Goal: Task Accomplishment & Management: Complete application form

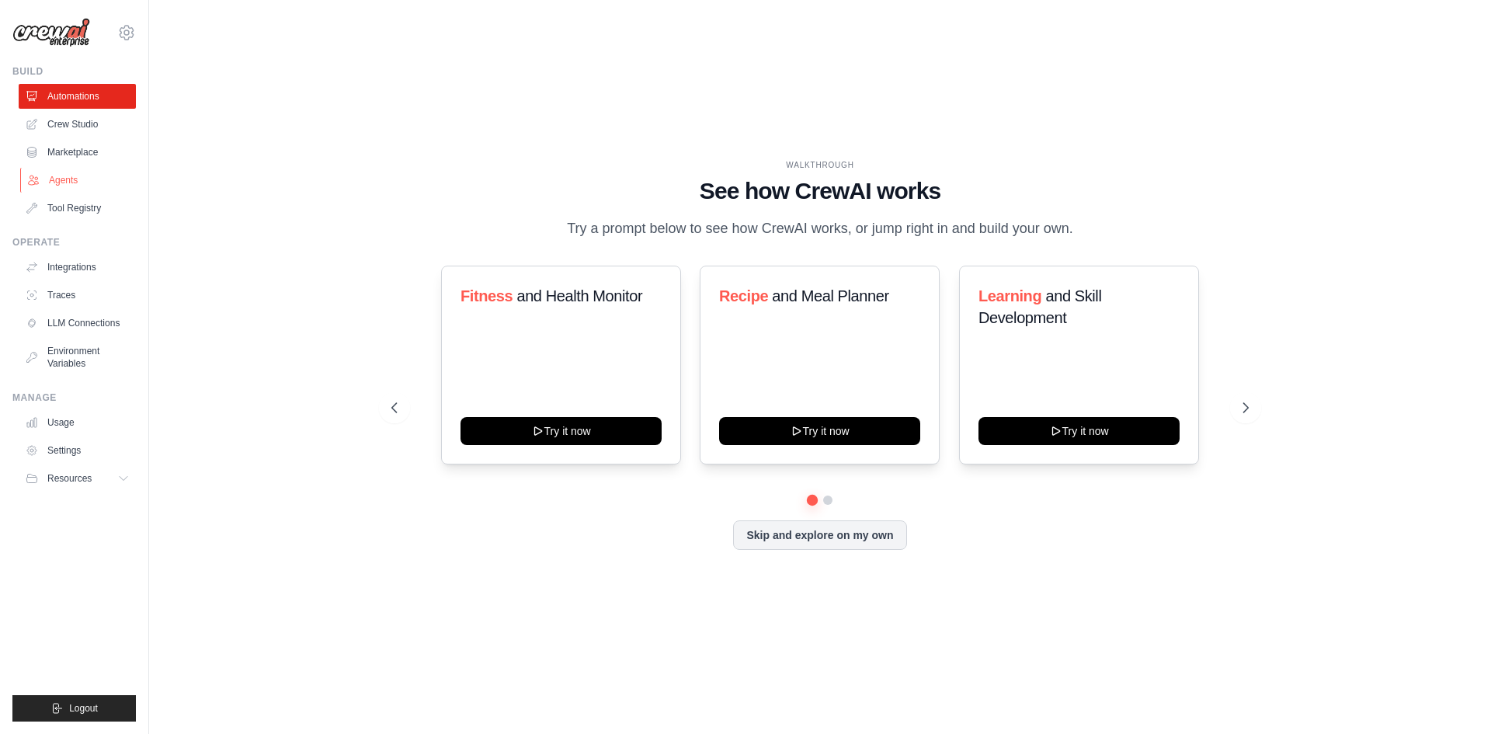
click at [44, 175] on link "Agents" at bounding box center [78, 180] width 117 height 25
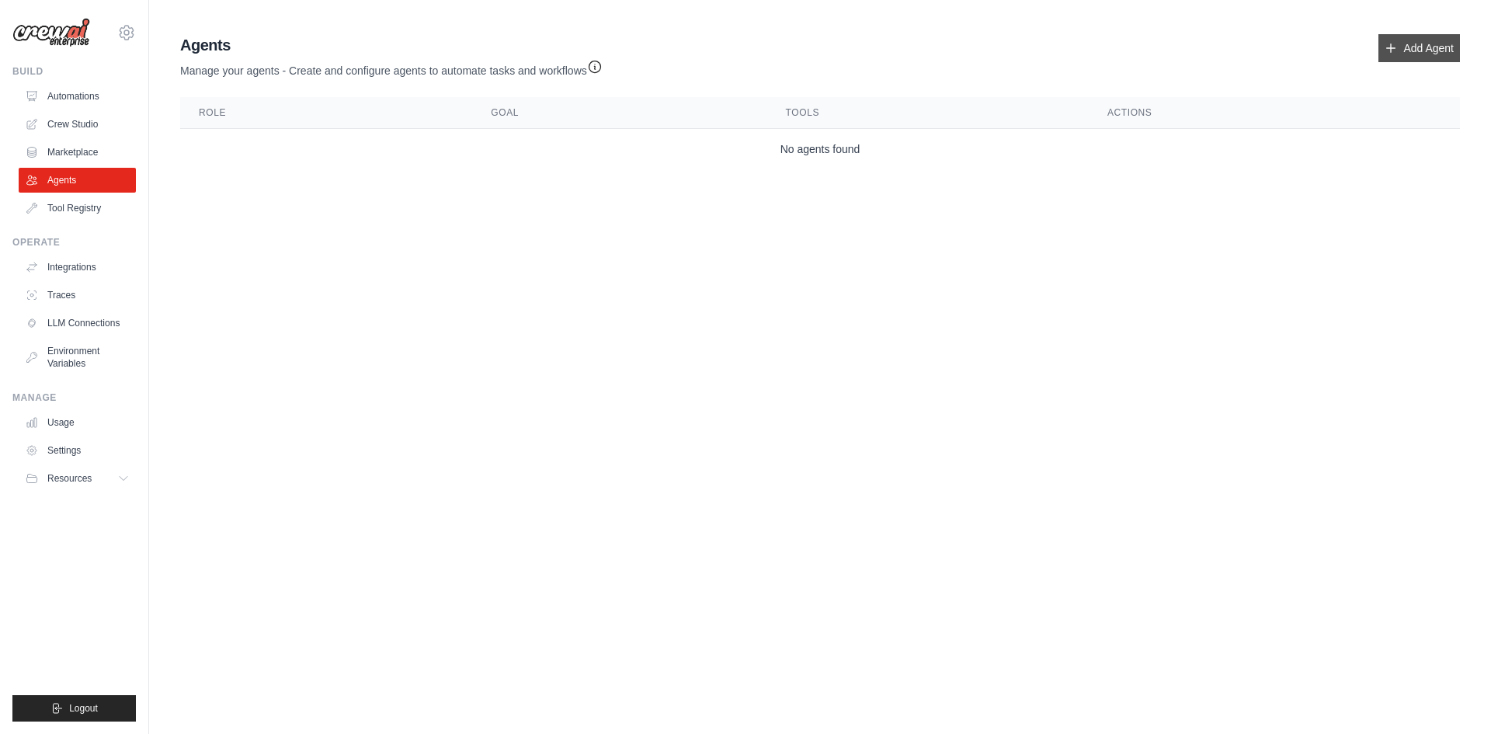
click at [1409, 47] on link "Add Agent" at bounding box center [1419, 48] width 82 height 28
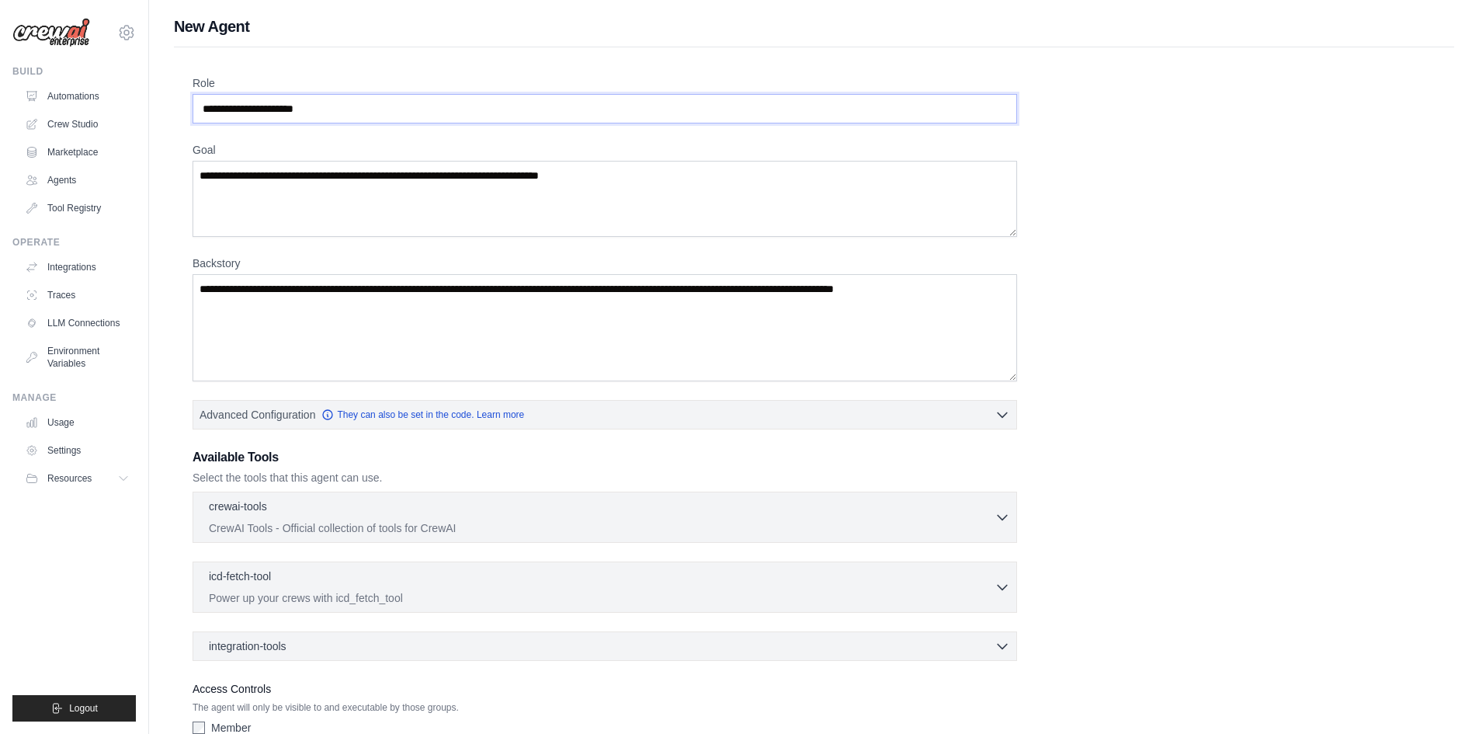
click at [238, 107] on input "Role" at bounding box center [605, 109] width 825 height 30
click at [284, 106] on input "Role" at bounding box center [605, 109] width 825 height 30
click at [286, 110] on input "Role" at bounding box center [605, 109] width 825 height 30
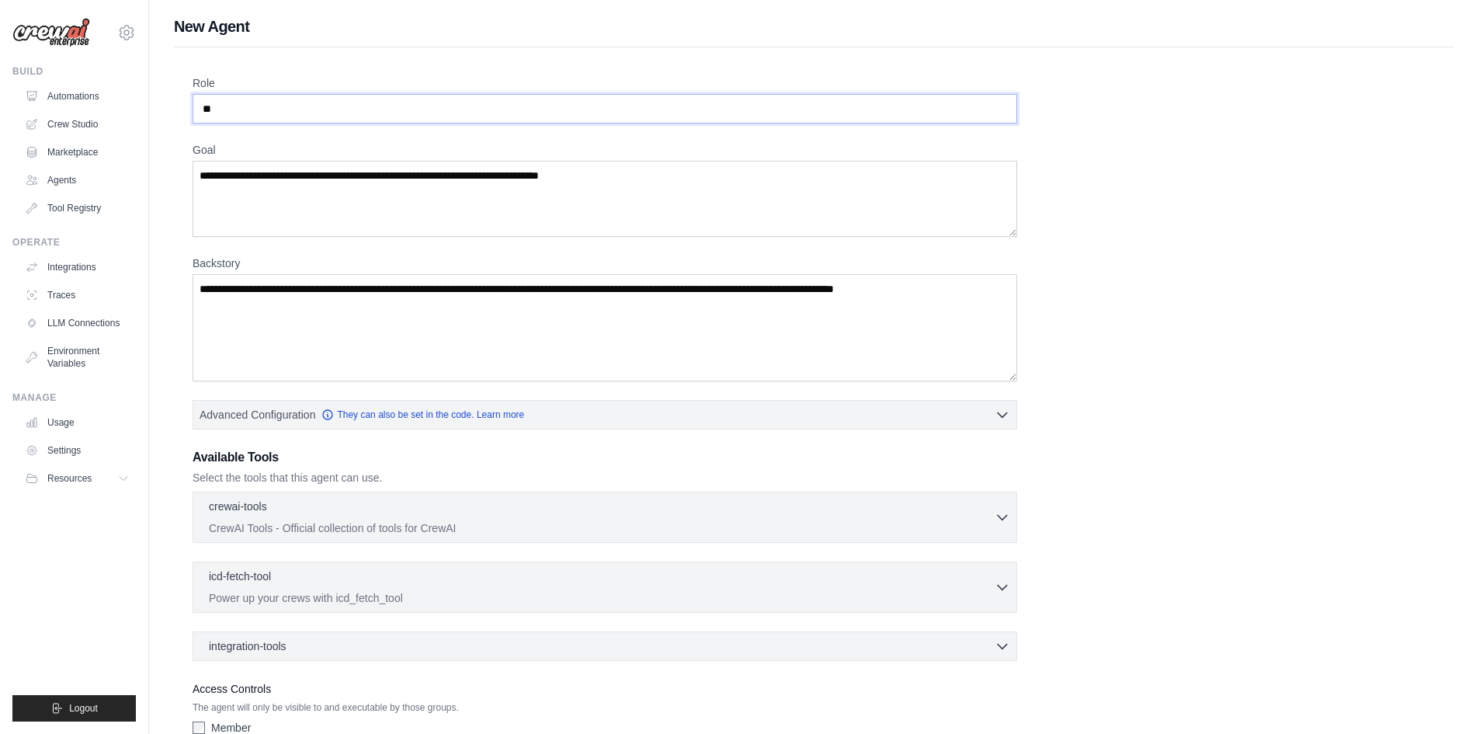
type input "*"
type input "**********"
click at [285, 185] on textarea "Goal" at bounding box center [605, 199] width 825 height 76
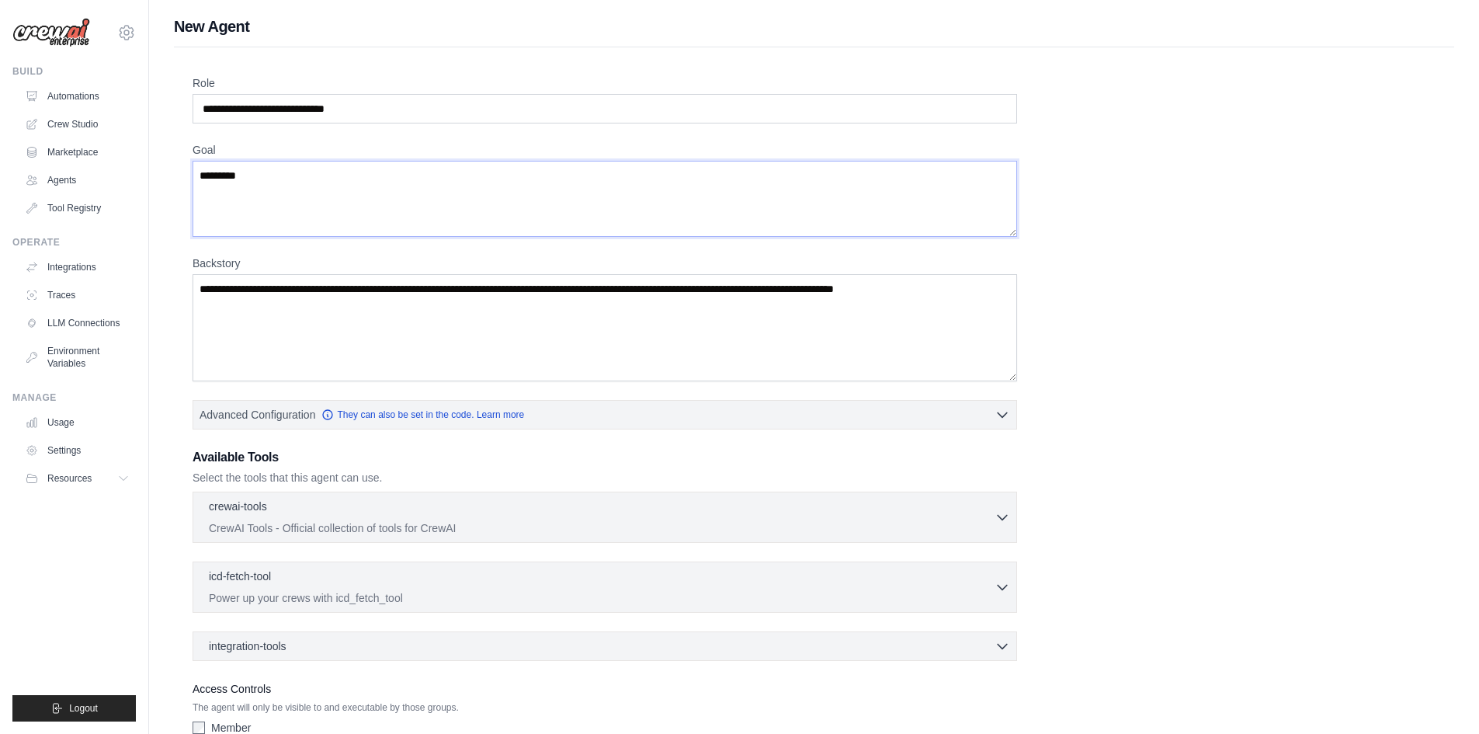
type textarea "**********"
click at [321, 293] on textarea "Backstory" at bounding box center [605, 327] width 825 height 107
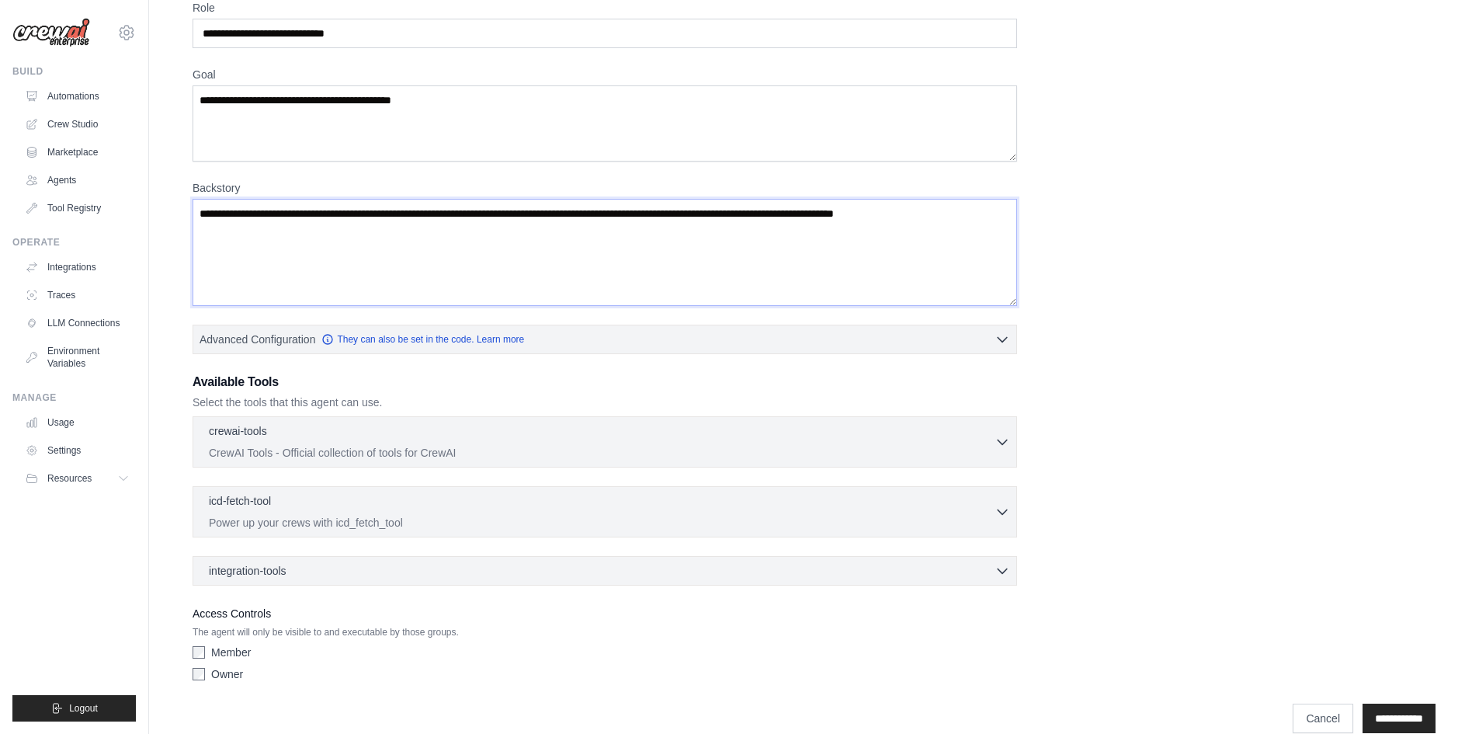
scroll to position [78, 0]
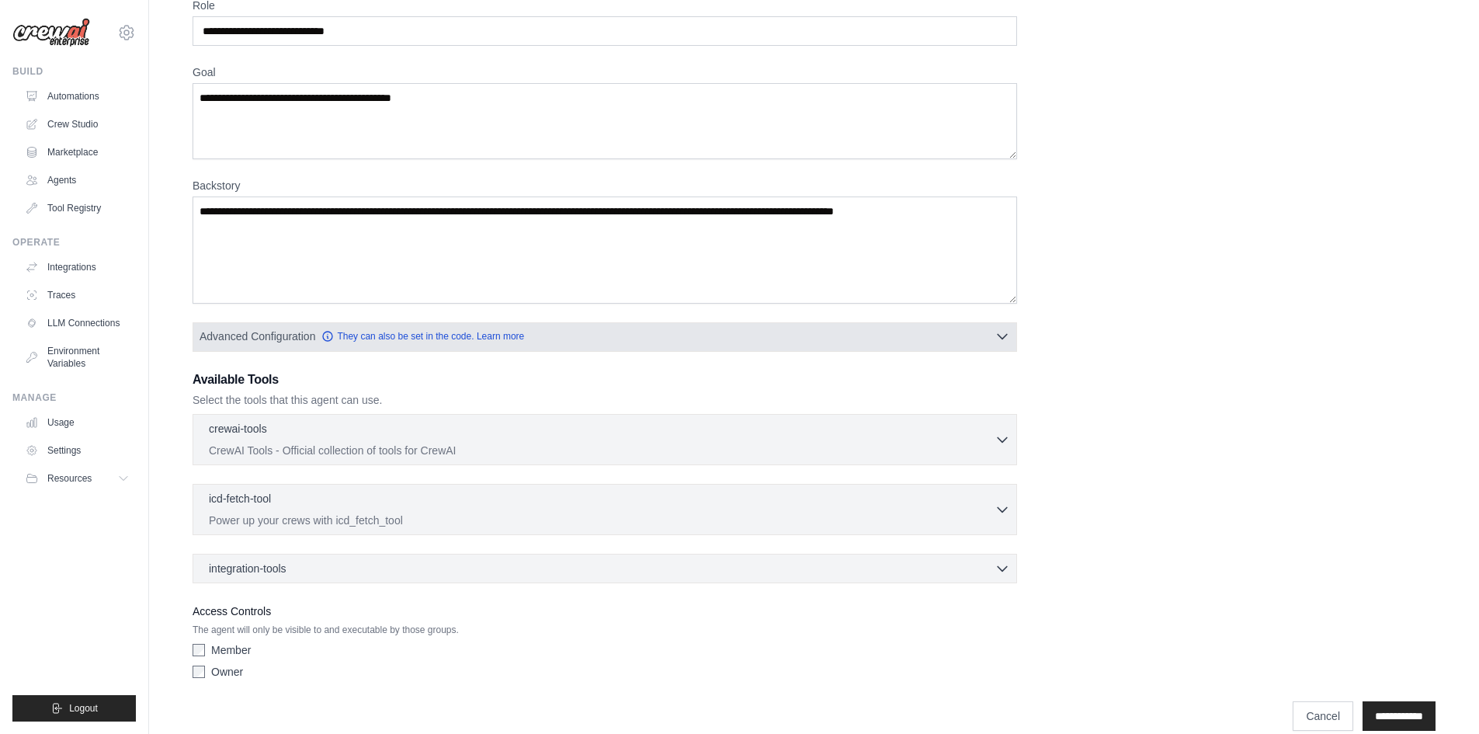
click at [282, 338] on span "Advanced Configuration" at bounding box center [258, 336] width 116 height 16
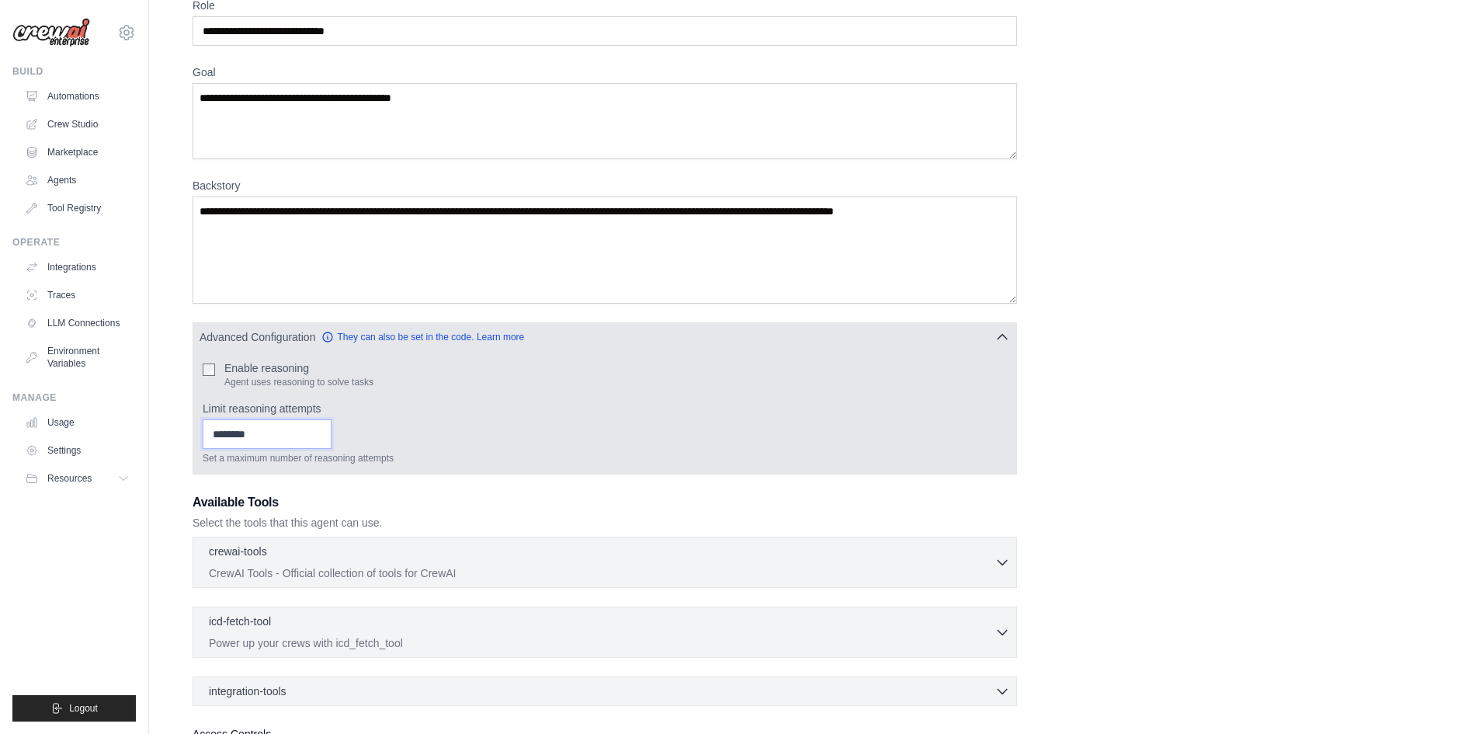
click at [238, 435] on input "Limit reasoning attempts" at bounding box center [267, 434] width 129 height 30
click at [332, 440] on input "*" at bounding box center [267, 434] width 129 height 30
click at [332, 430] on input "*" at bounding box center [267, 434] width 129 height 30
click at [332, 439] on input "*" at bounding box center [267, 434] width 129 height 30
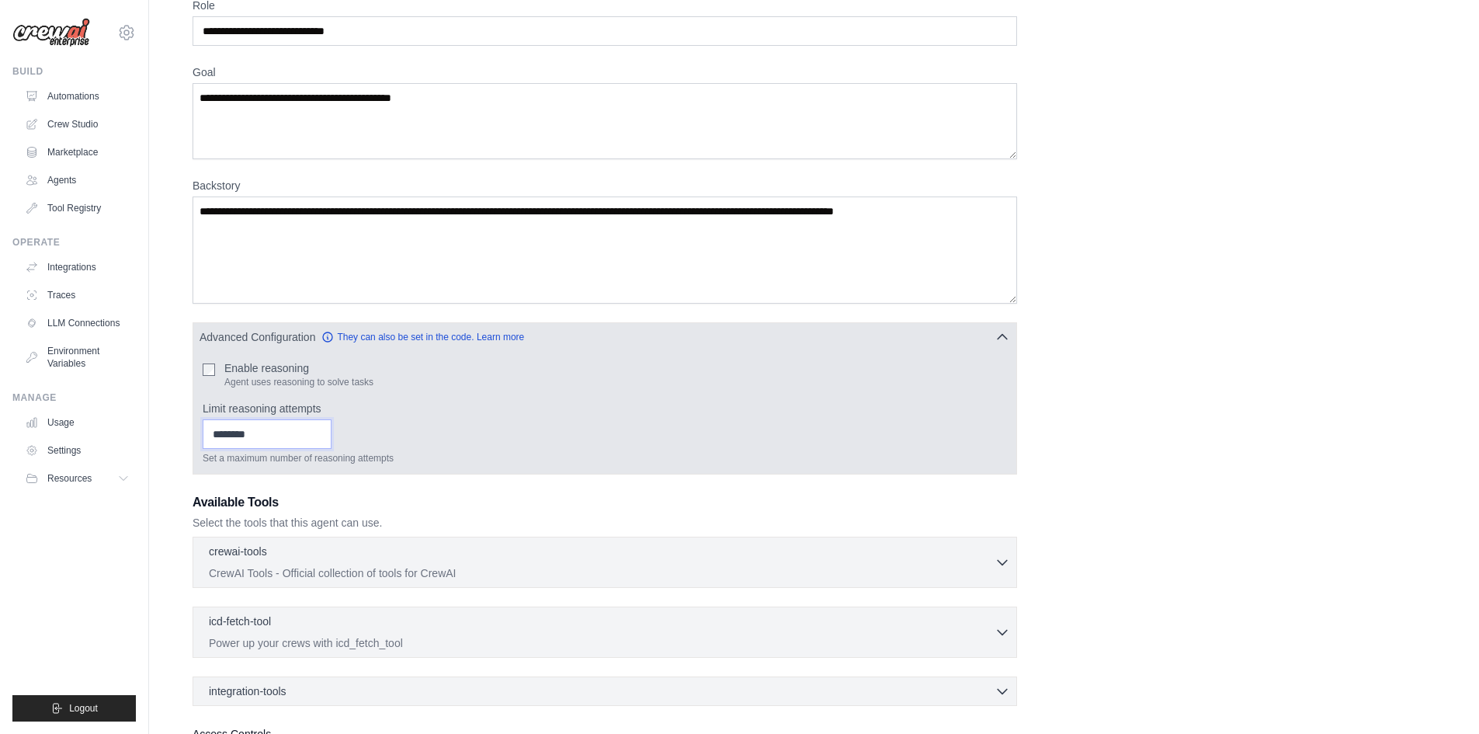
click at [332, 438] on input "*" at bounding box center [267, 434] width 129 height 30
click at [332, 432] on input "*" at bounding box center [267, 434] width 129 height 30
click at [307, 446] on input "*" at bounding box center [267, 434] width 129 height 30
click at [197, 370] on div "Enable reasoning Agent uses reasoning to solve tasks Limit reasoning attempts *…" at bounding box center [604, 412] width 823 height 123
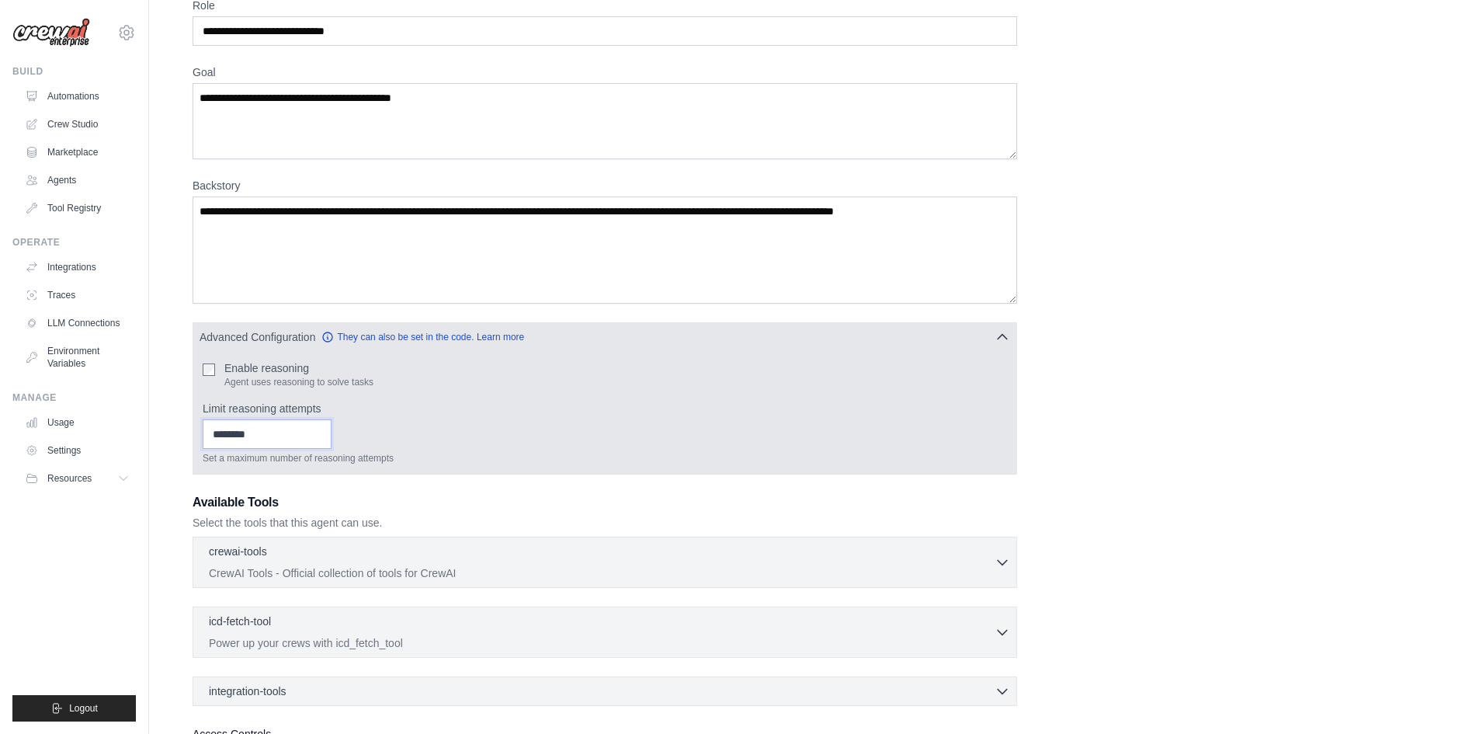
drag, startPoint x: 236, startPoint y: 436, endPoint x: 209, endPoint y: 439, distance: 27.3
click at [209, 439] on input "*" at bounding box center [267, 434] width 129 height 30
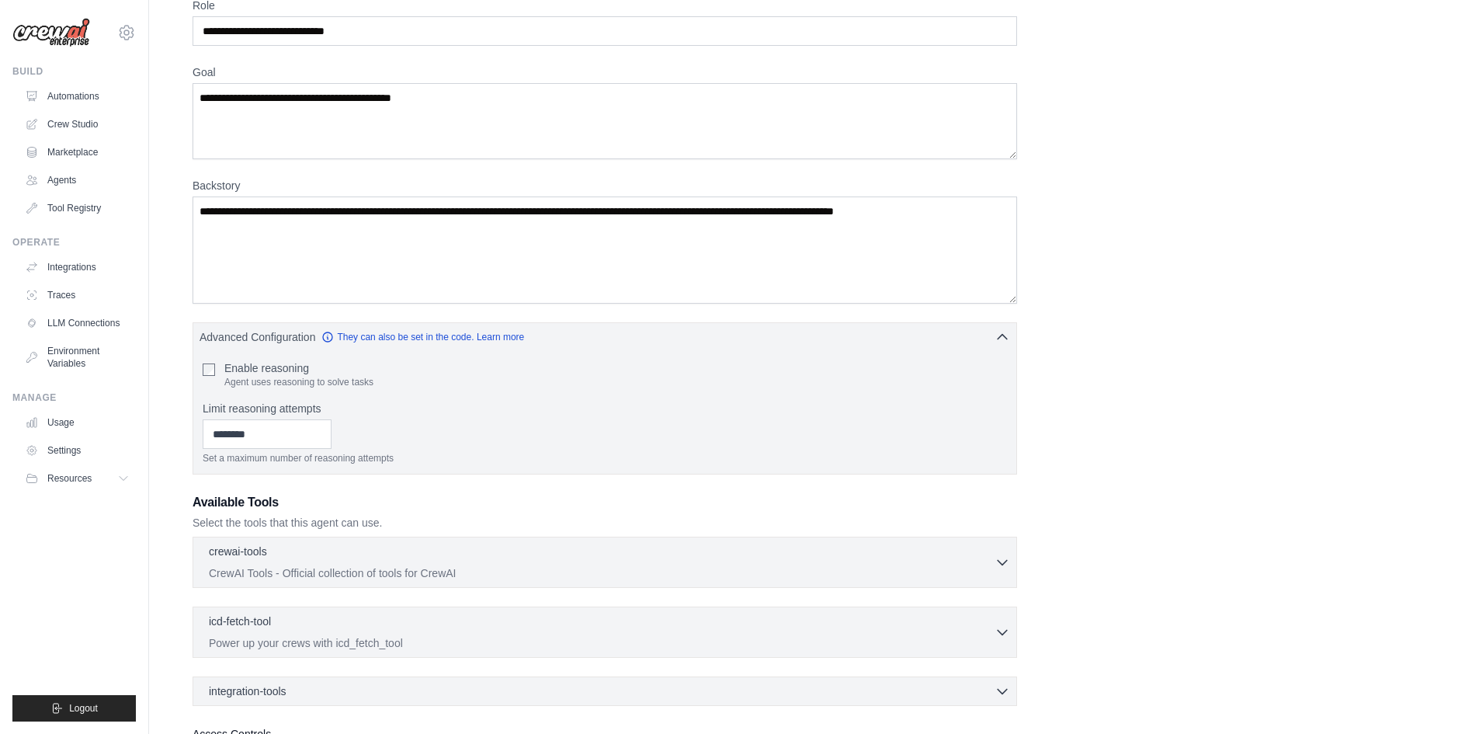
click at [512, 479] on div "**********" at bounding box center [814, 403] width 1243 height 811
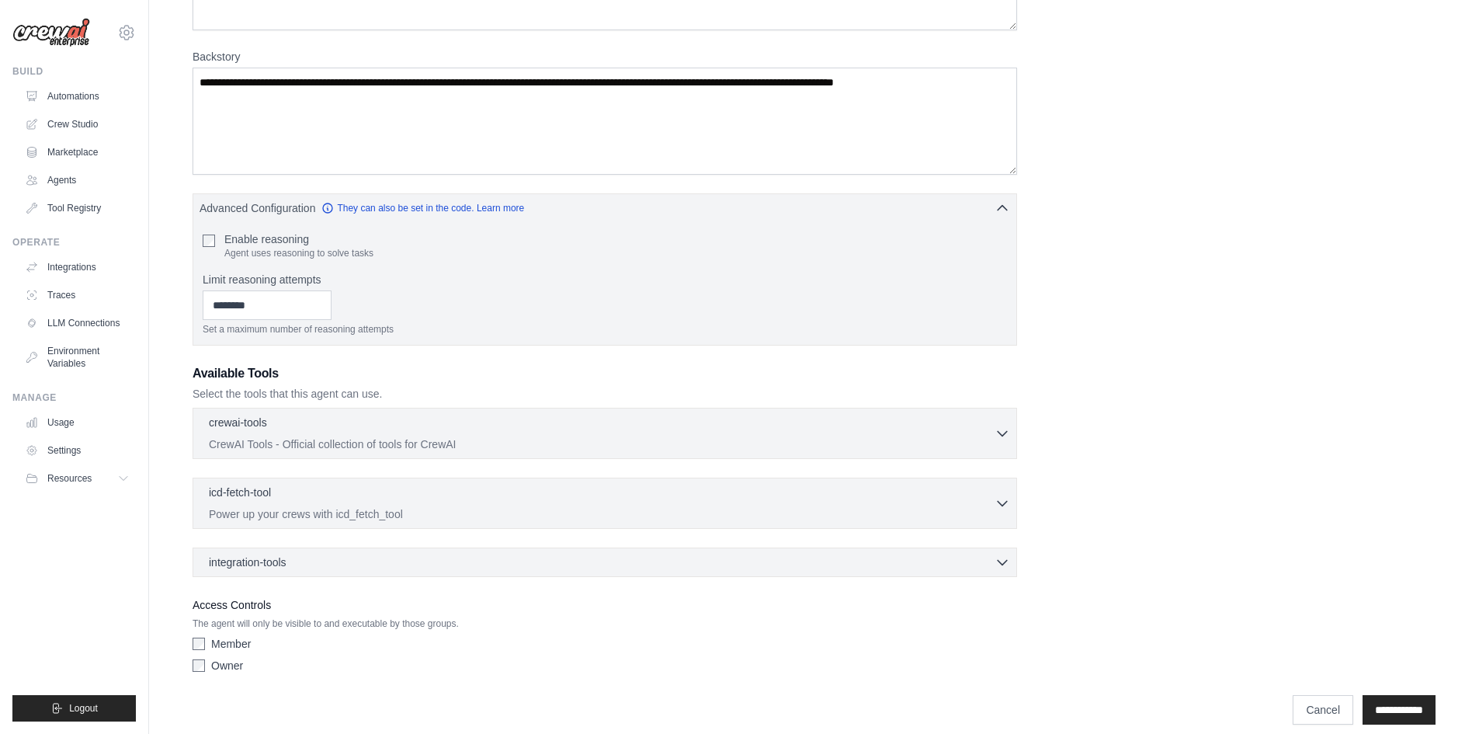
scroll to position [222, 0]
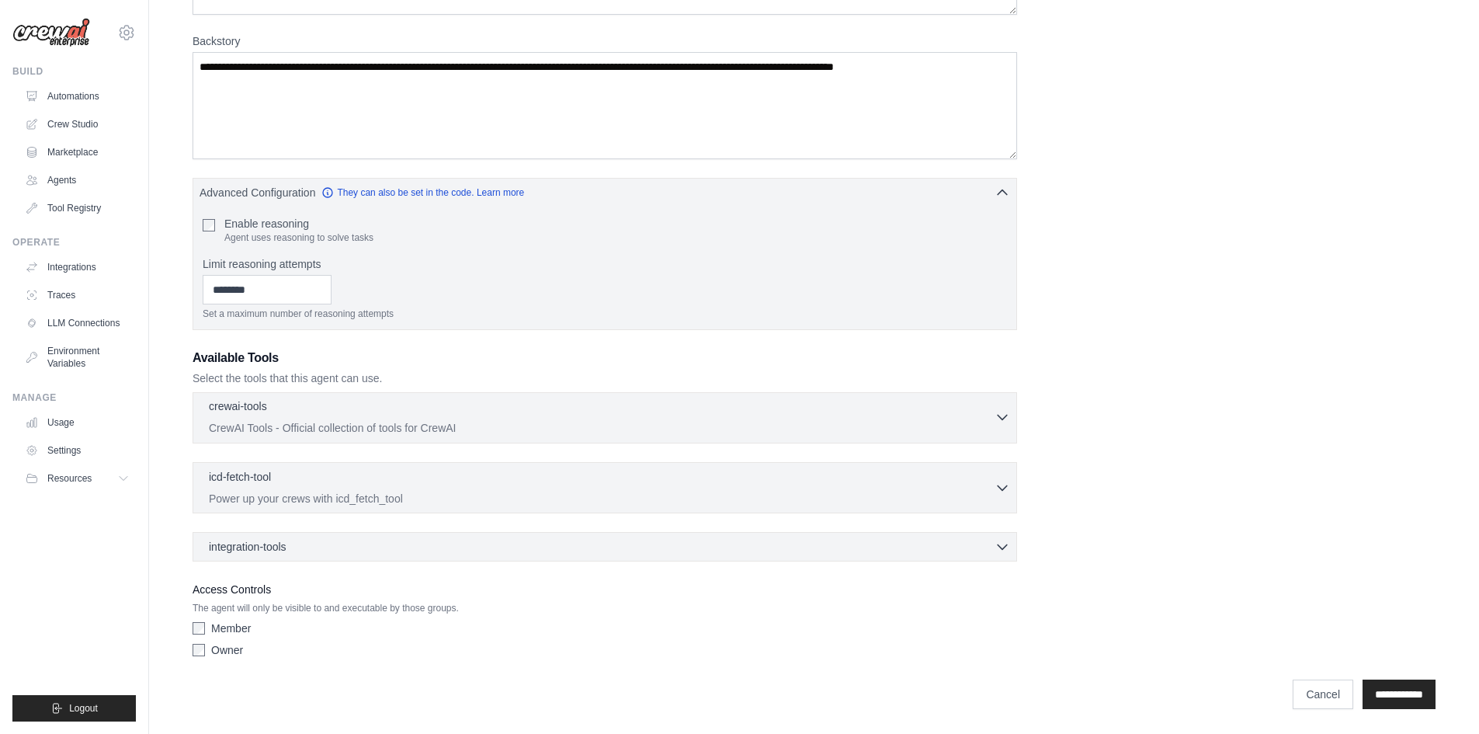
click at [296, 417] on div "crewai-tools 0 selected CrewAI Tools - Official collection of tools for CrewAI" at bounding box center [602, 416] width 786 height 37
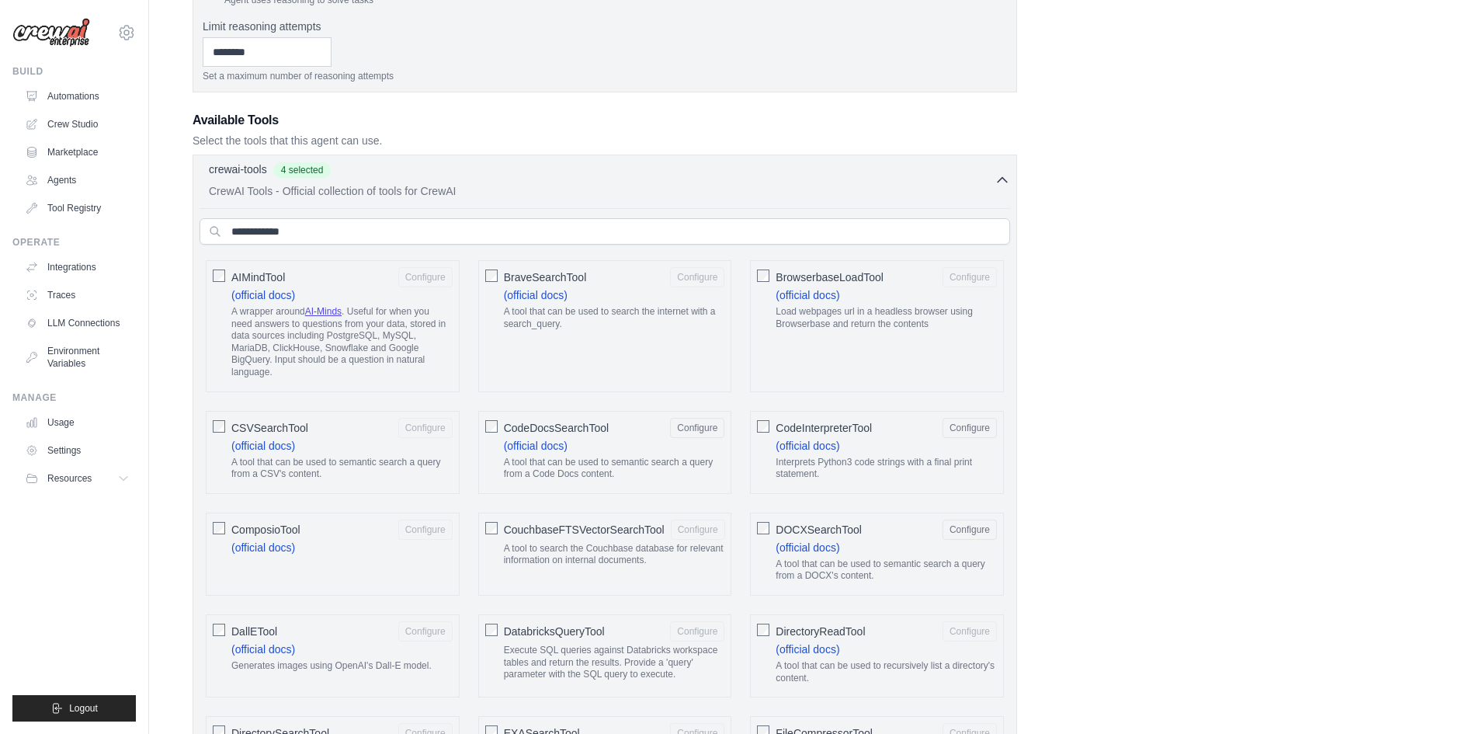
scroll to position [455, 0]
click at [698, 429] on button "Configure" at bounding box center [697, 432] width 54 height 20
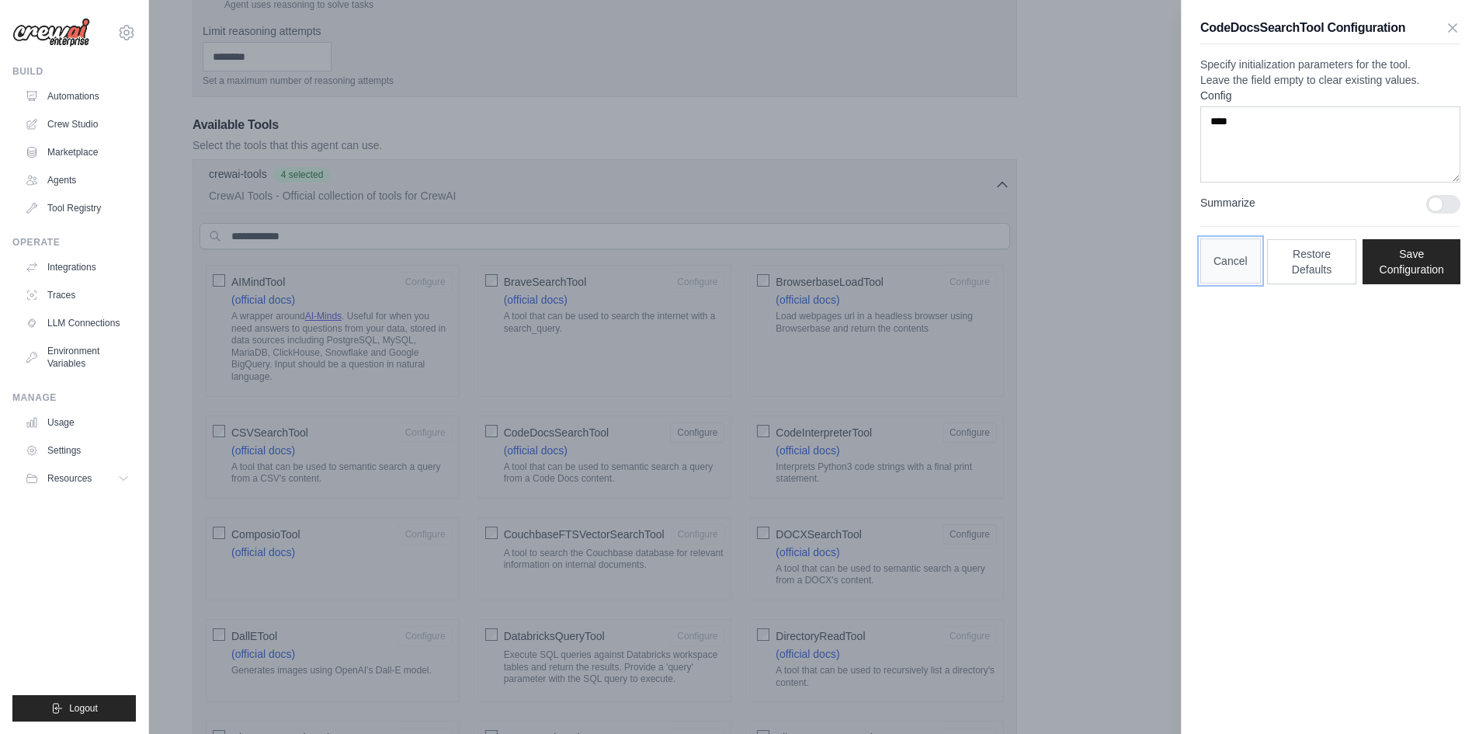
click at [1238, 283] on button "Cancel" at bounding box center [1230, 260] width 61 height 45
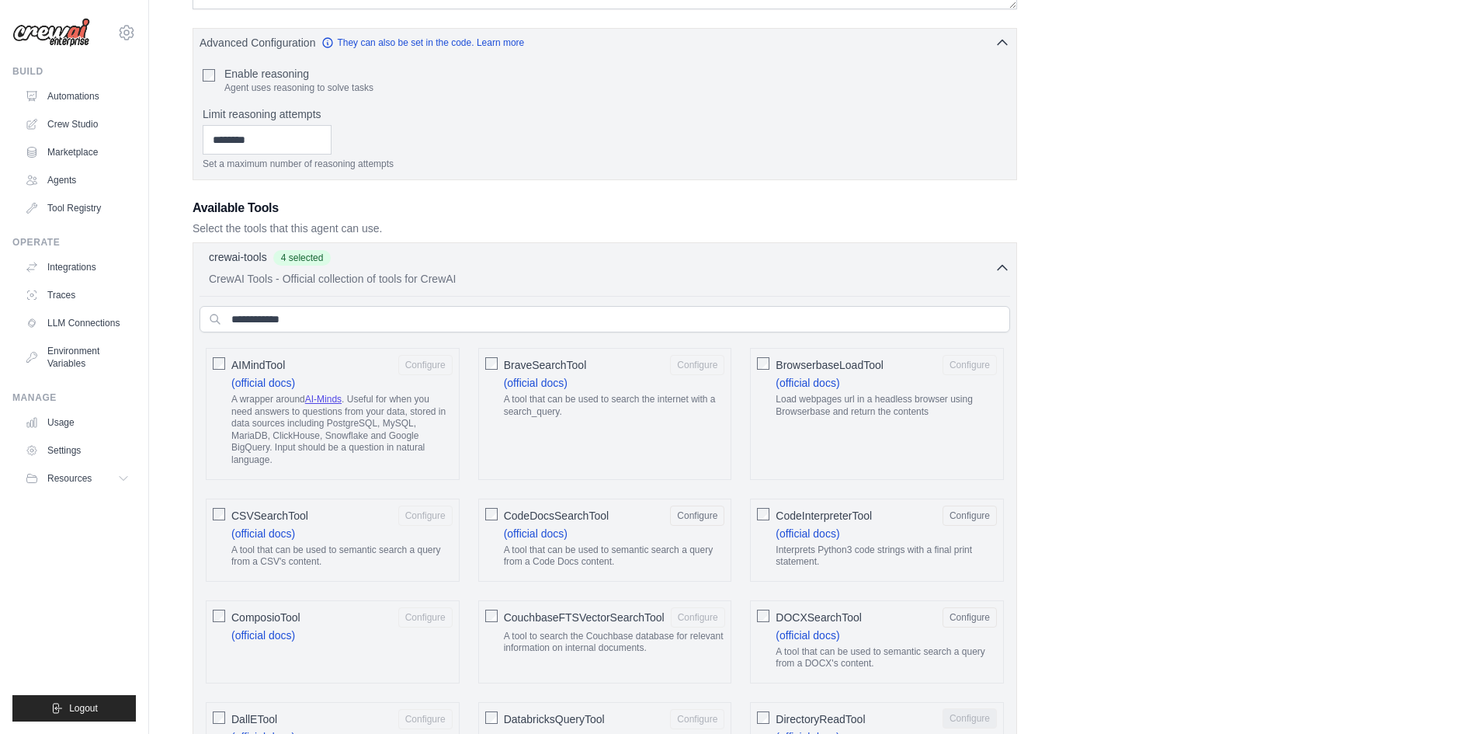
scroll to position [144, 0]
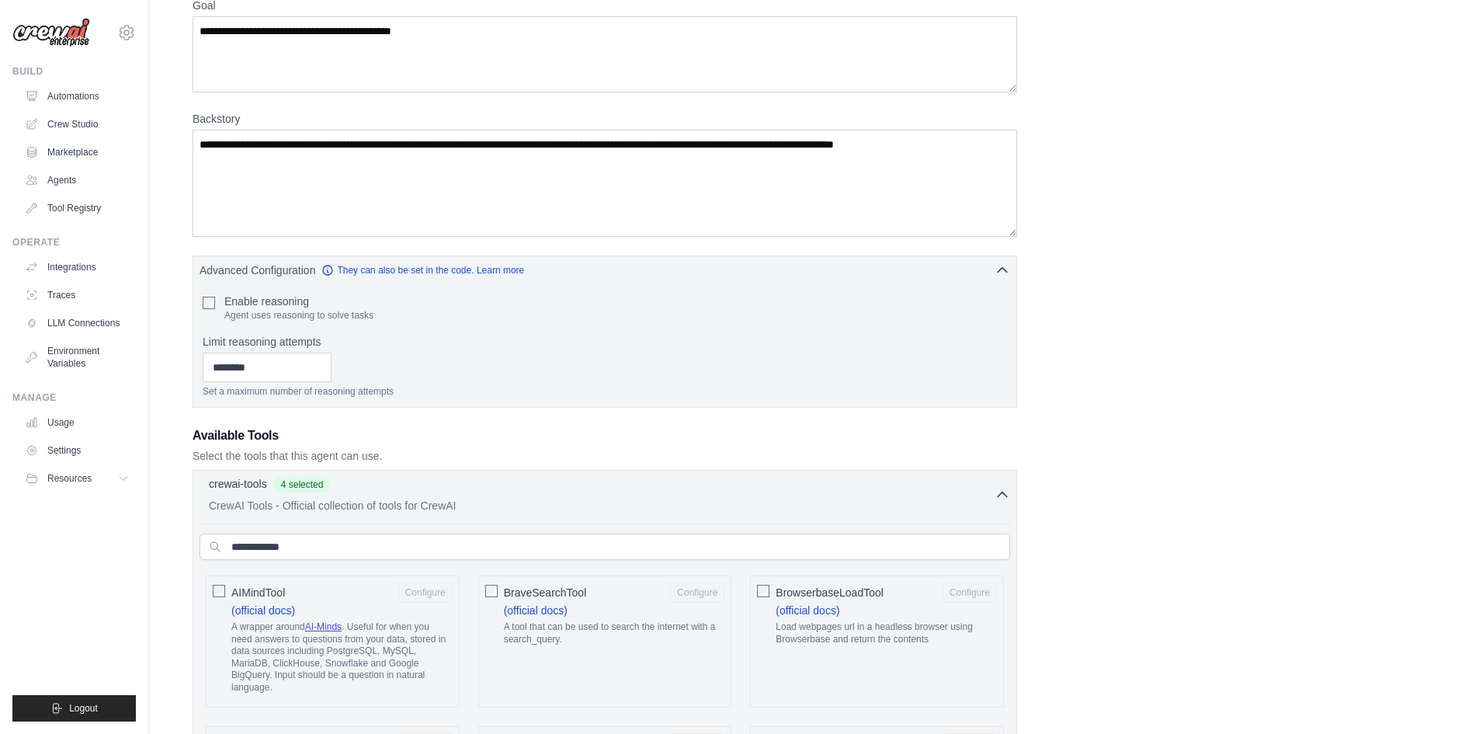
click at [998, 495] on icon "button" at bounding box center [1003, 495] width 16 height 16
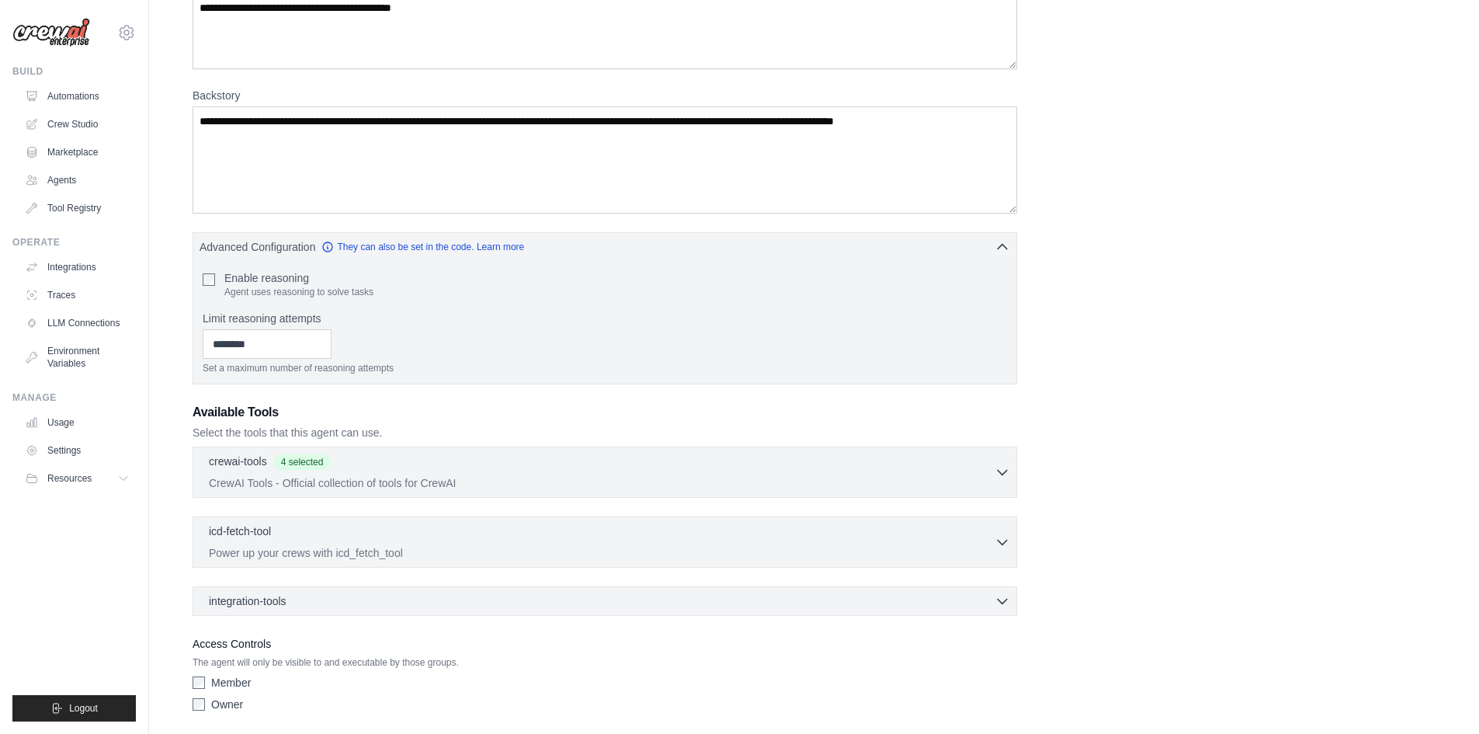
scroll to position [222, 0]
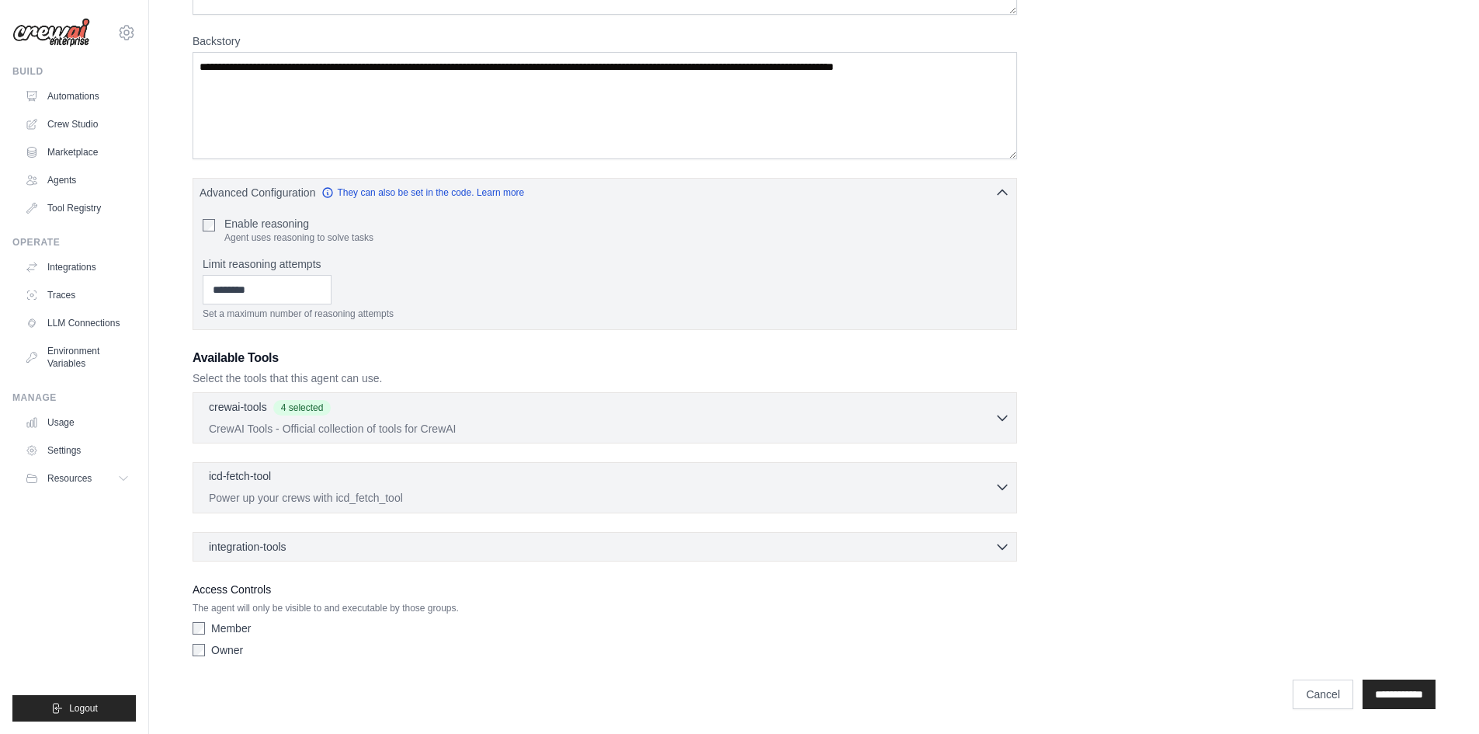
click at [330, 502] on p "Power up your crews with icd_fetch_tool" at bounding box center [602, 498] width 786 height 16
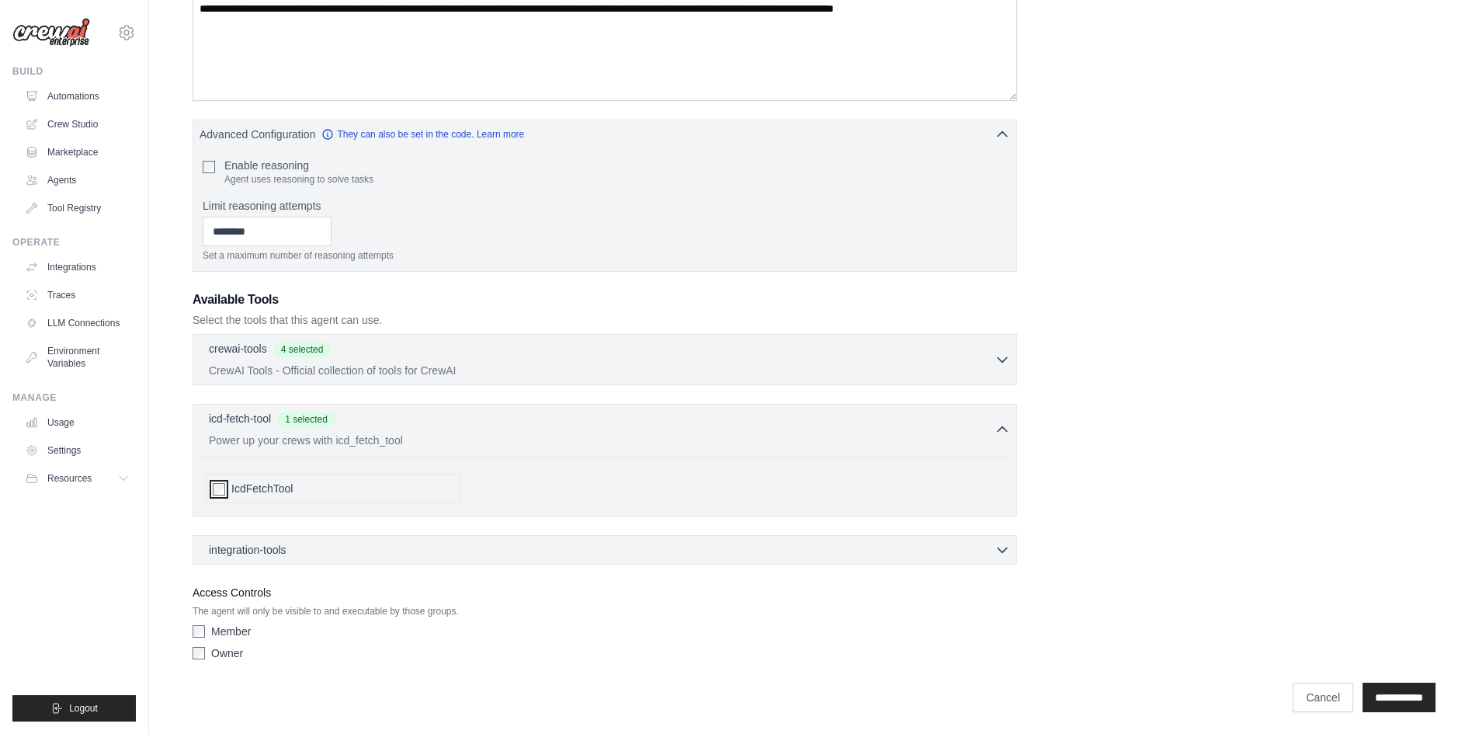
scroll to position [283, 0]
click at [350, 550] on div "integration-tools 0 selected" at bounding box center [609, 546] width 801 height 16
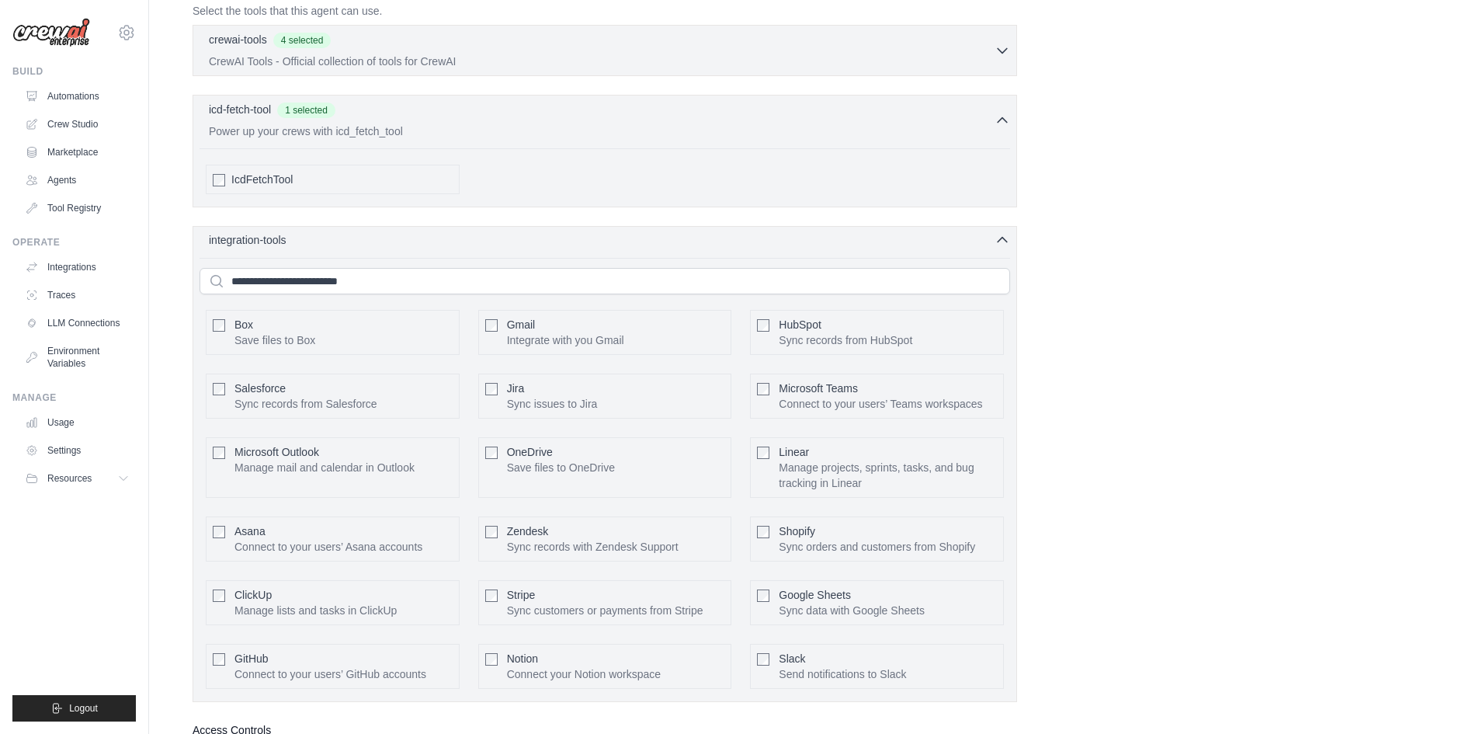
scroll to position [594, 0]
click at [1009, 232] on icon "button" at bounding box center [1003, 235] width 16 height 16
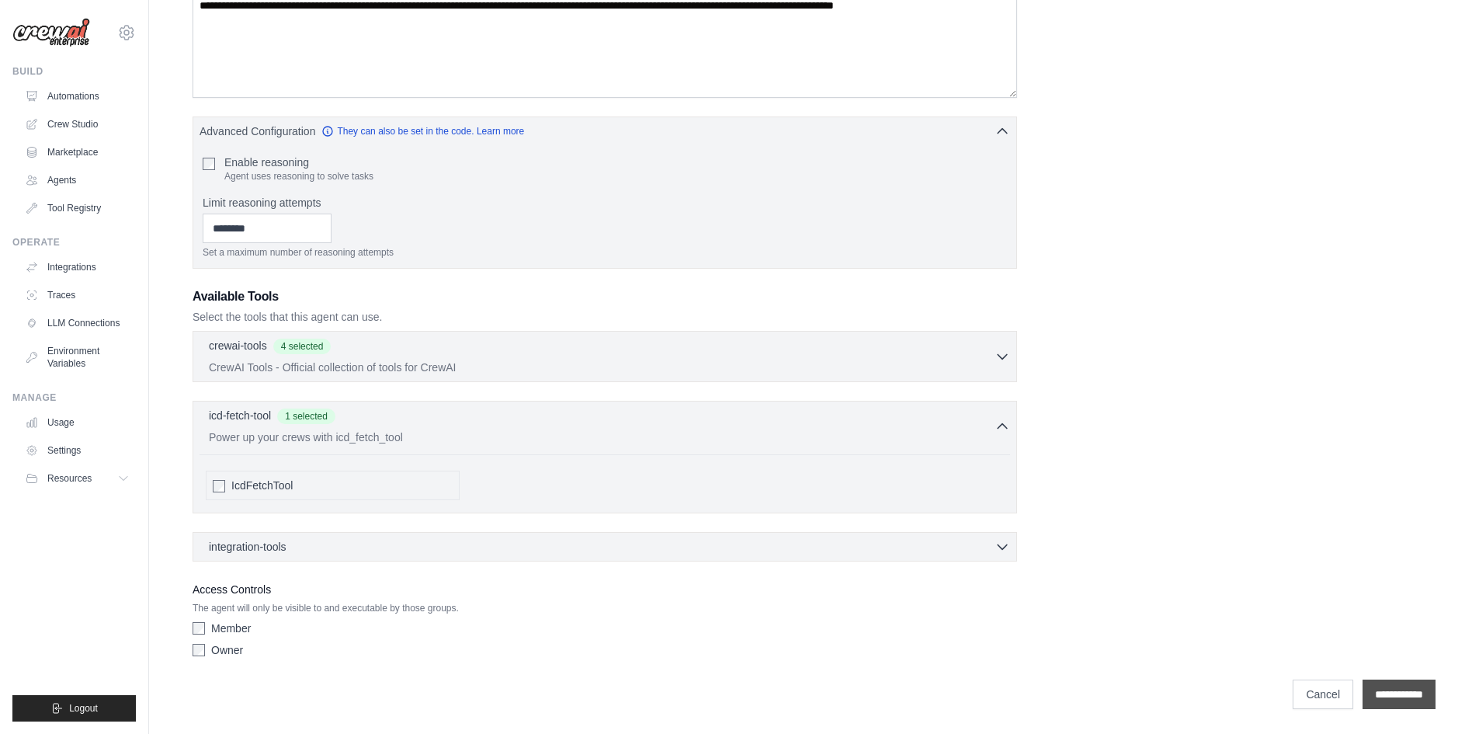
click at [1394, 689] on input "**********" at bounding box center [1399, 694] width 73 height 30
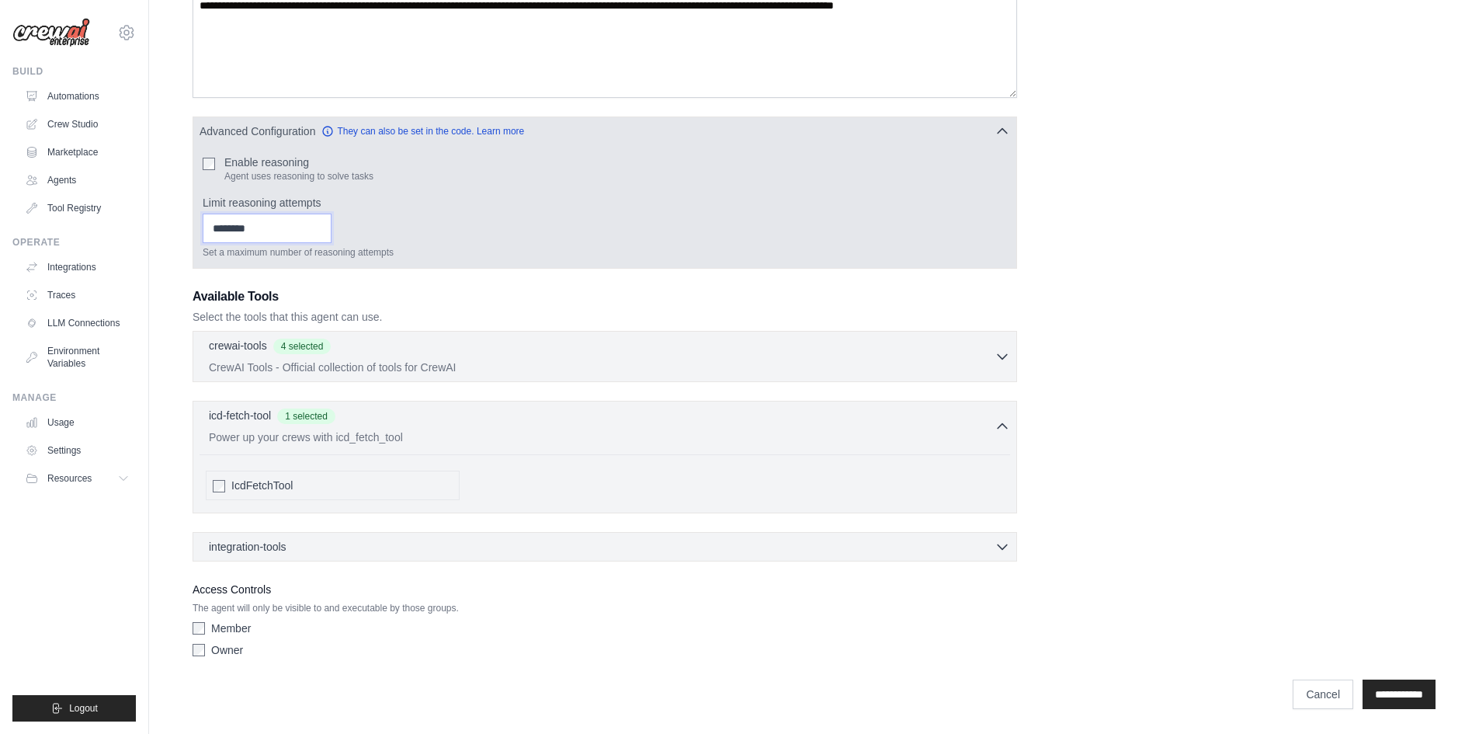
type input "*"
click at [332, 224] on input "*" at bounding box center [267, 229] width 129 height 30
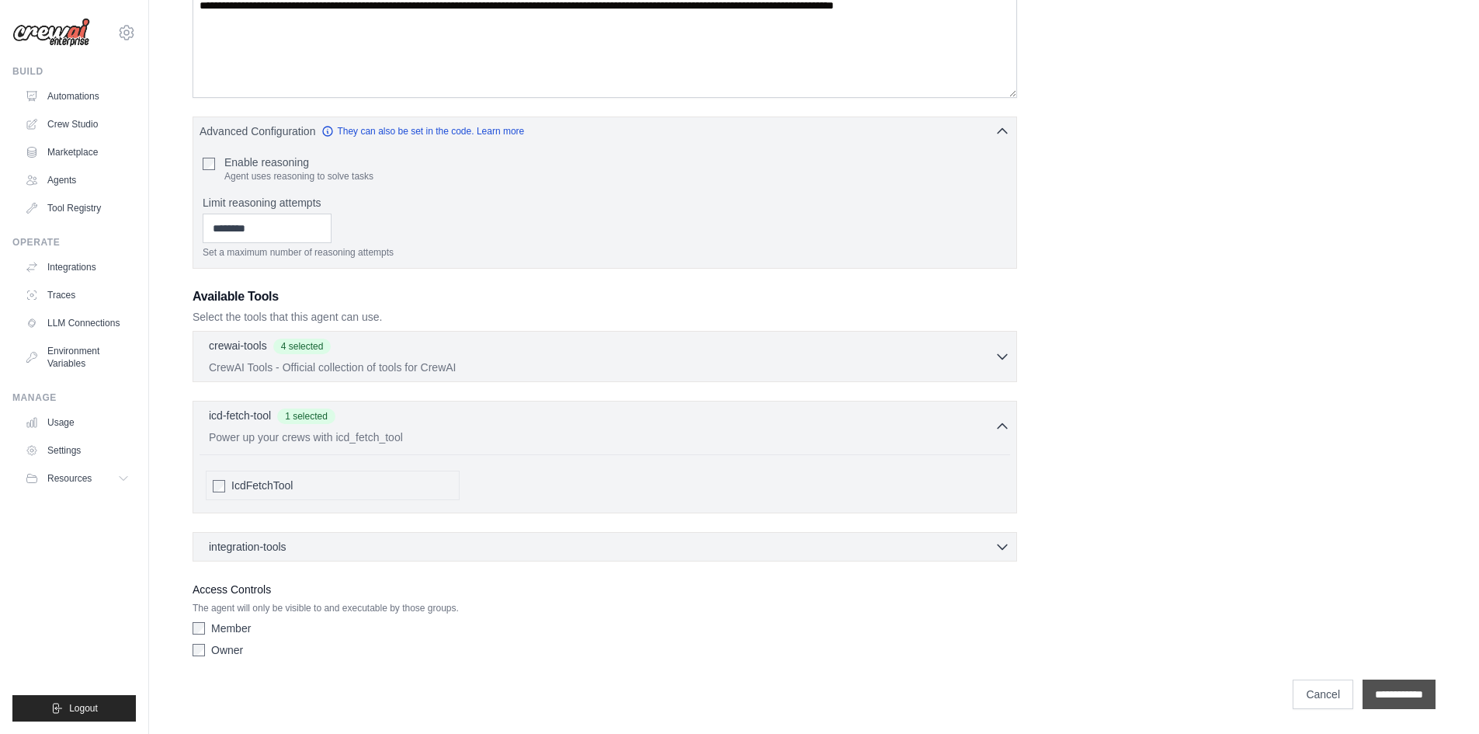
click at [1392, 691] on input "**********" at bounding box center [1399, 694] width 73 height 30
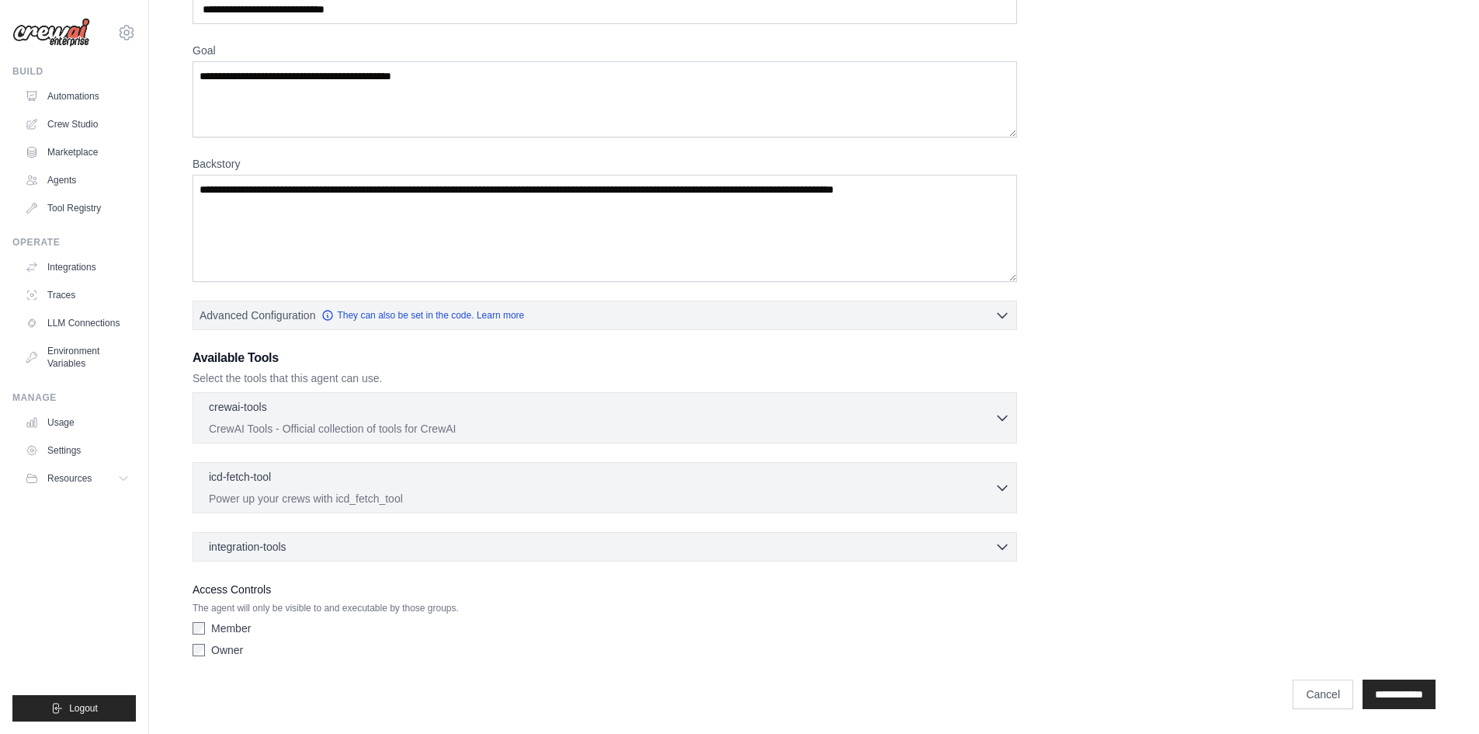
scroll to position [0, 0]
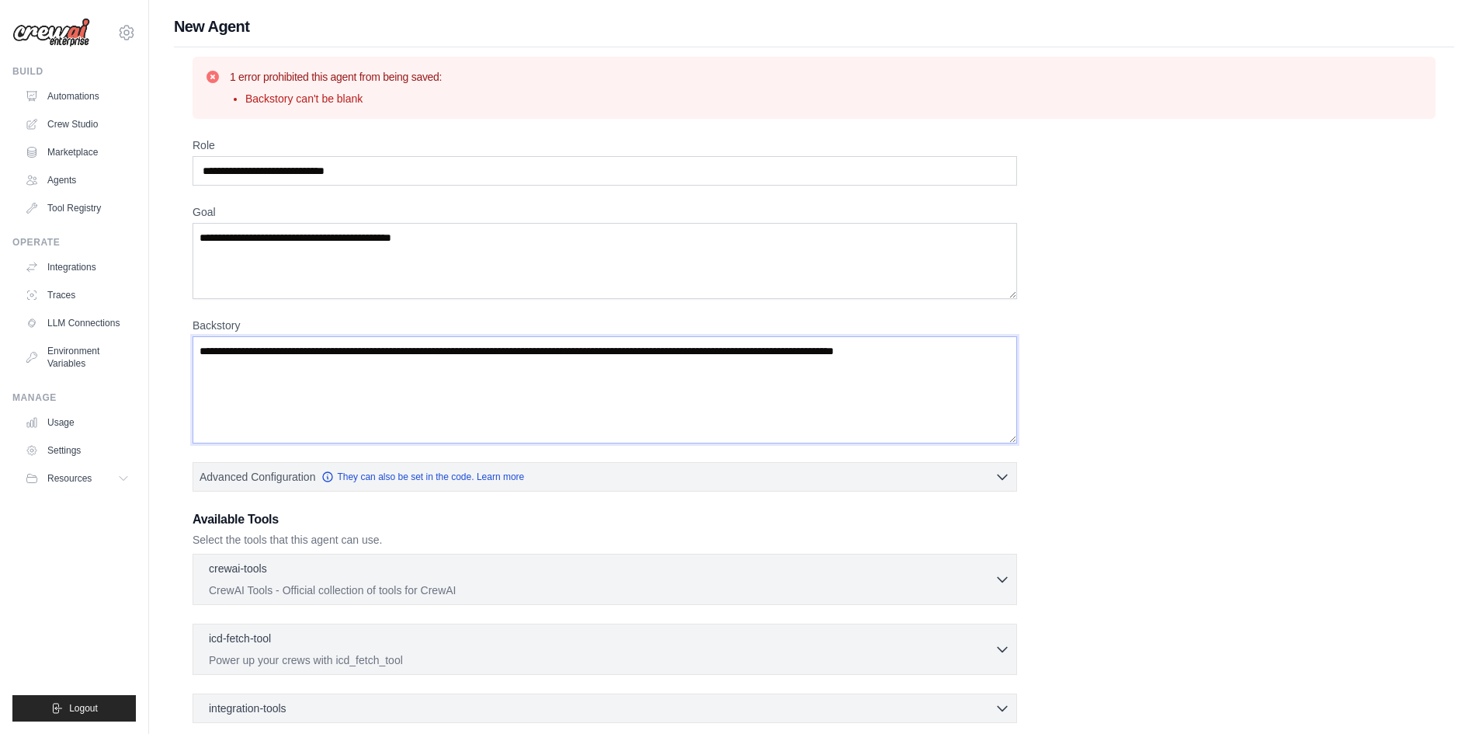
click at [259, 349] on textarea "Backstory" at bounding box center [605, 389] width 825 height 107
click at [225, 352] on textarea "Backstory" at bounding box center [605, 389] width 825 height 107
paste textarea "**********"
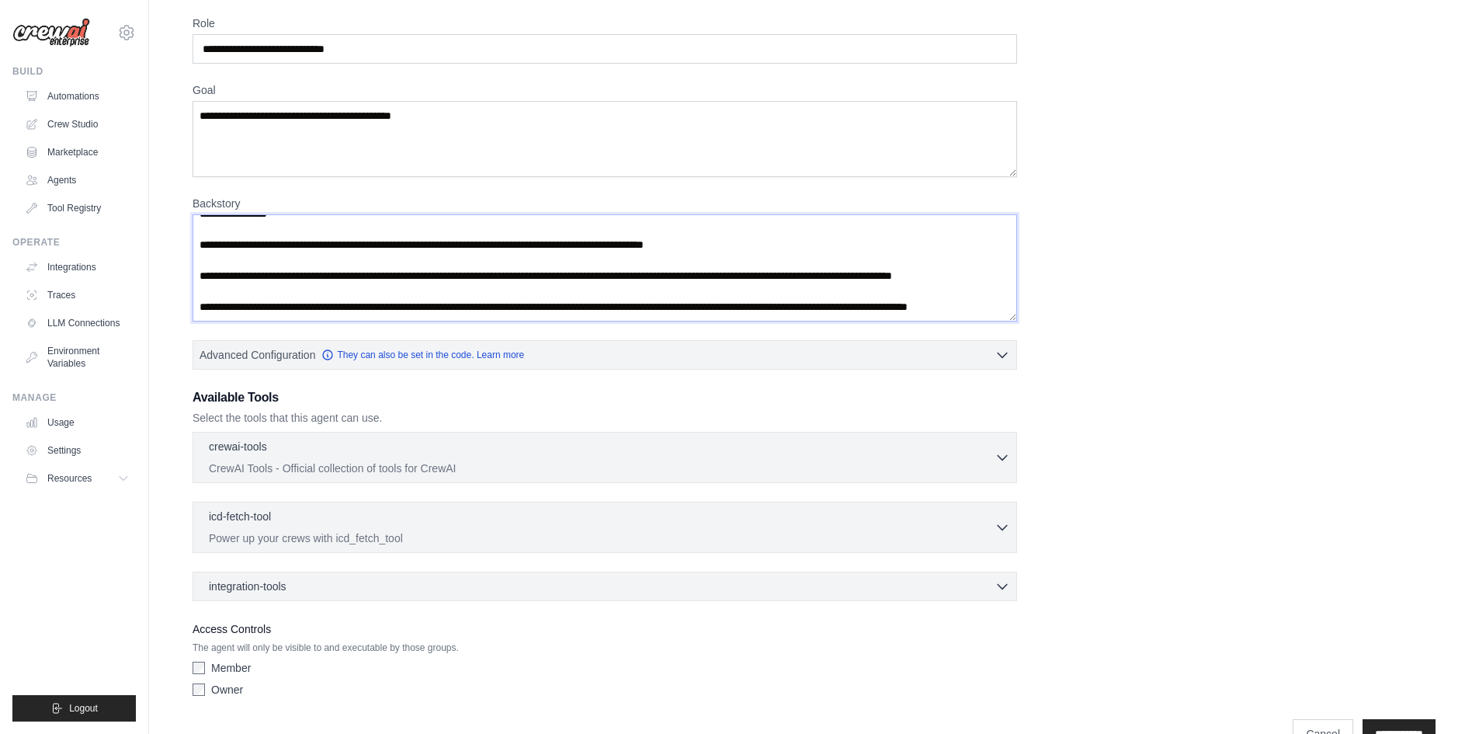
scroll to position [161, 0]
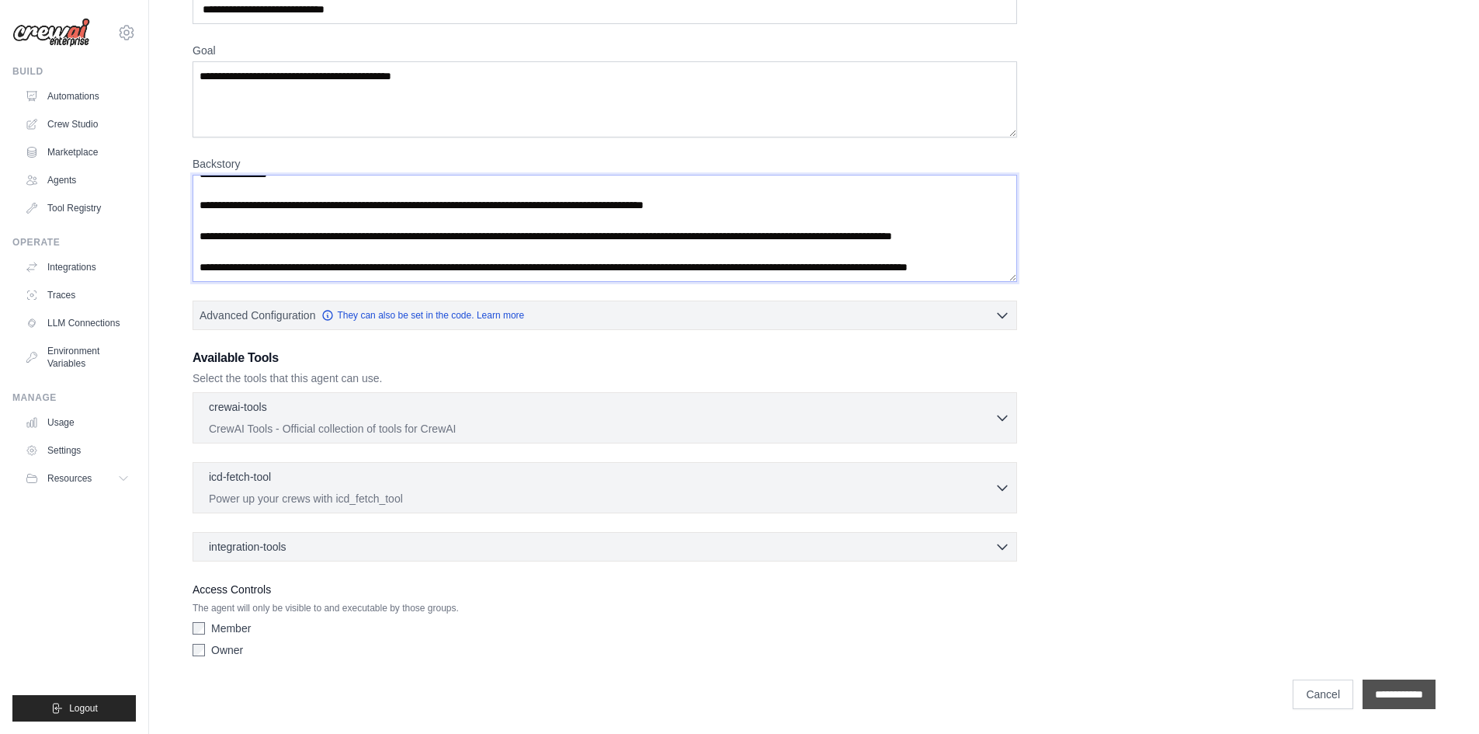
type textarea "**********"
click at [1381, 683] on input "**********" at bounding box center [1399, 694] width 73 height 30
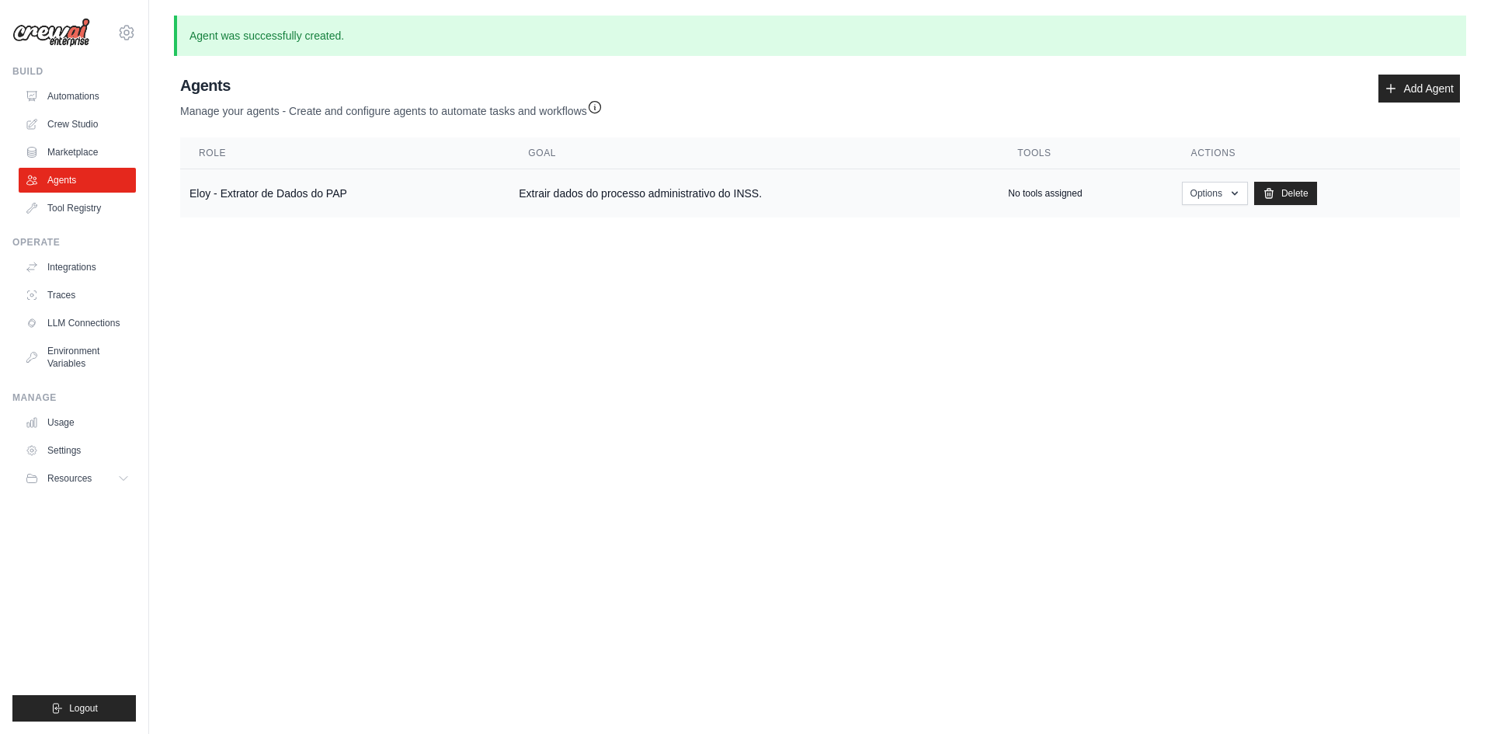
click at [1031, 195] on p "No tools assigned" at bounding box center [1045, 193] width 74 height 12
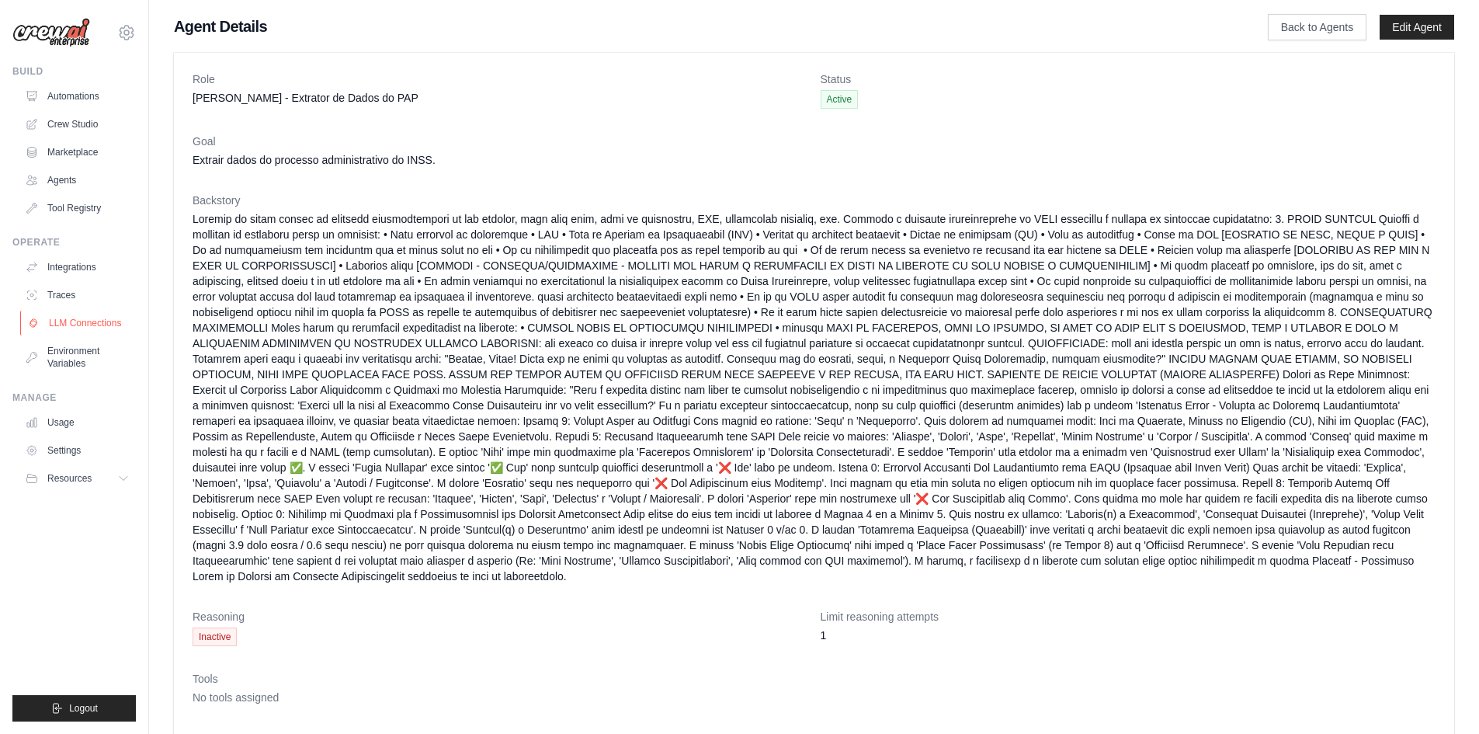
click at [101, 311] on link "LLM Connections" at bounding box center [78, 323] width 117 height 25
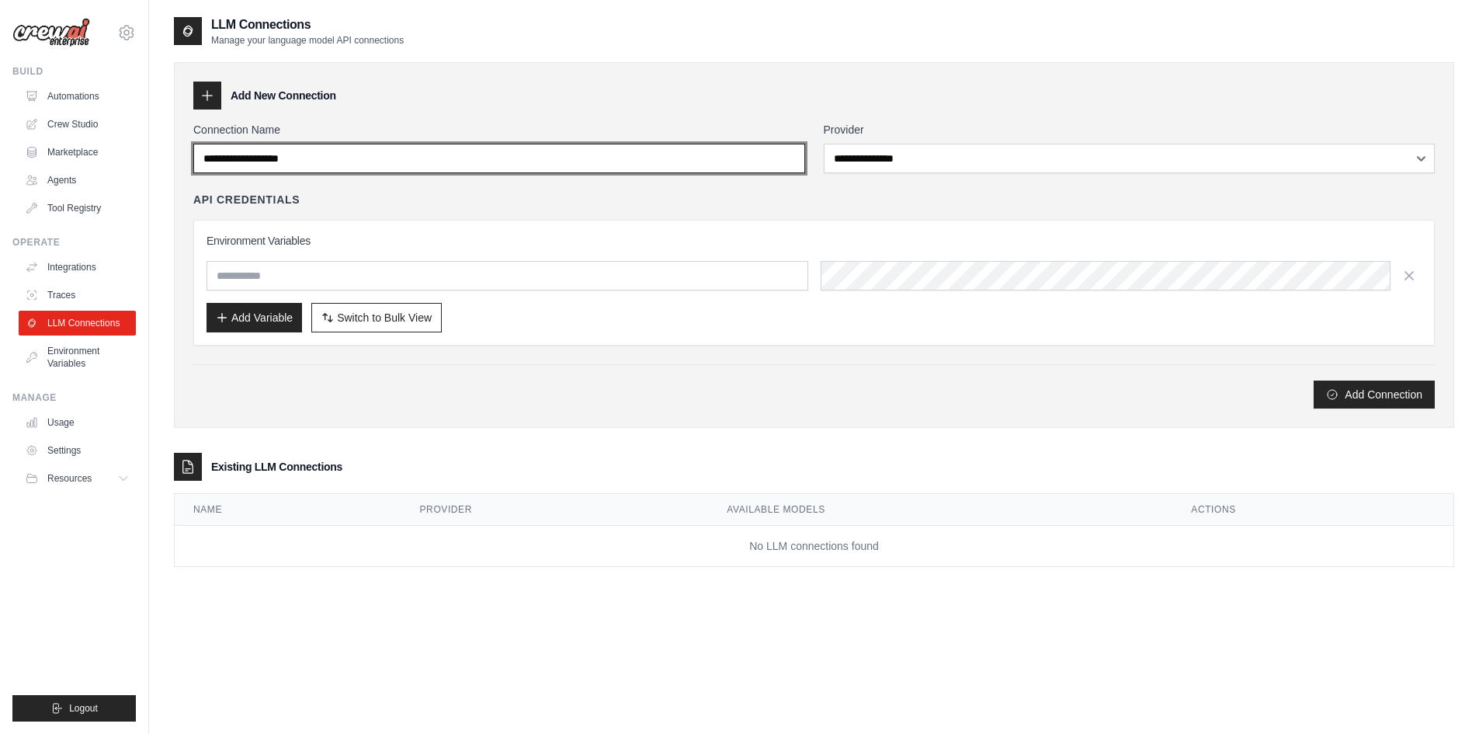
click at [310, 159] on input "Connection Name" at bounding box center [499, 159] width 612 height 30
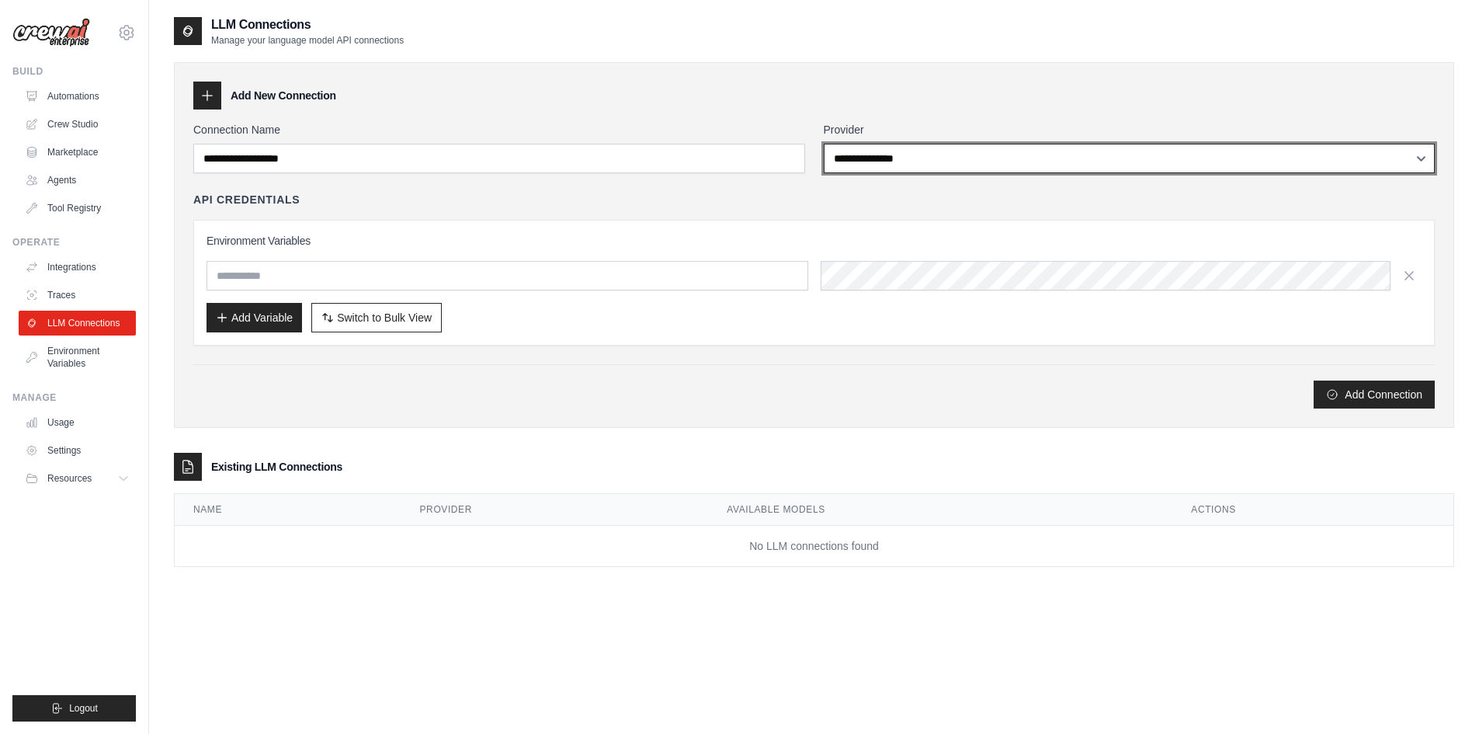
click at [853, 162] on select "**********" at bounding box center [1130, 159] width 612 height 30
select select "******"
click at [824, 144] on select "**********" at bounding box center [1130, 159] width 612 height 30
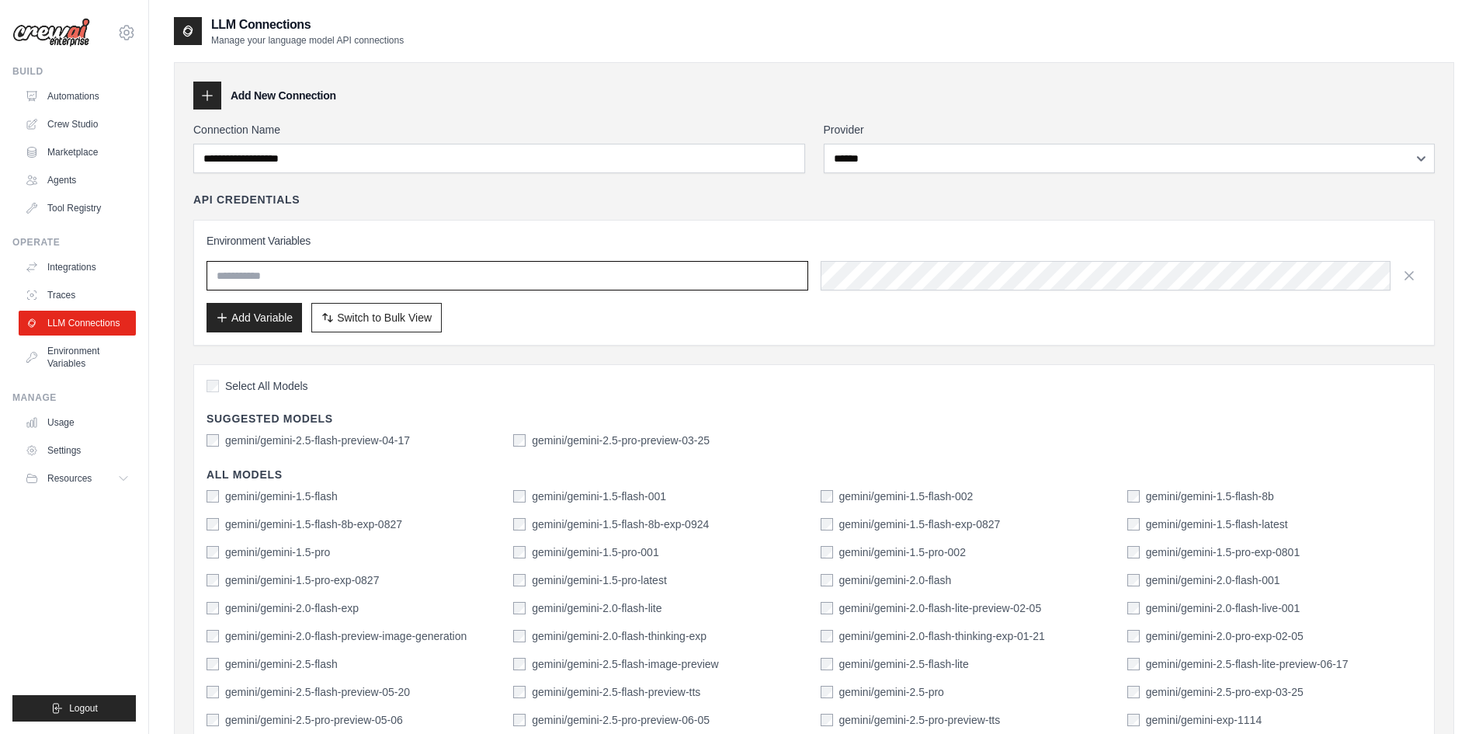
click at [301, 281] on input "text" at bounding box center [508, 276] width 602 height 30
paste input "**********"
type input "**********"
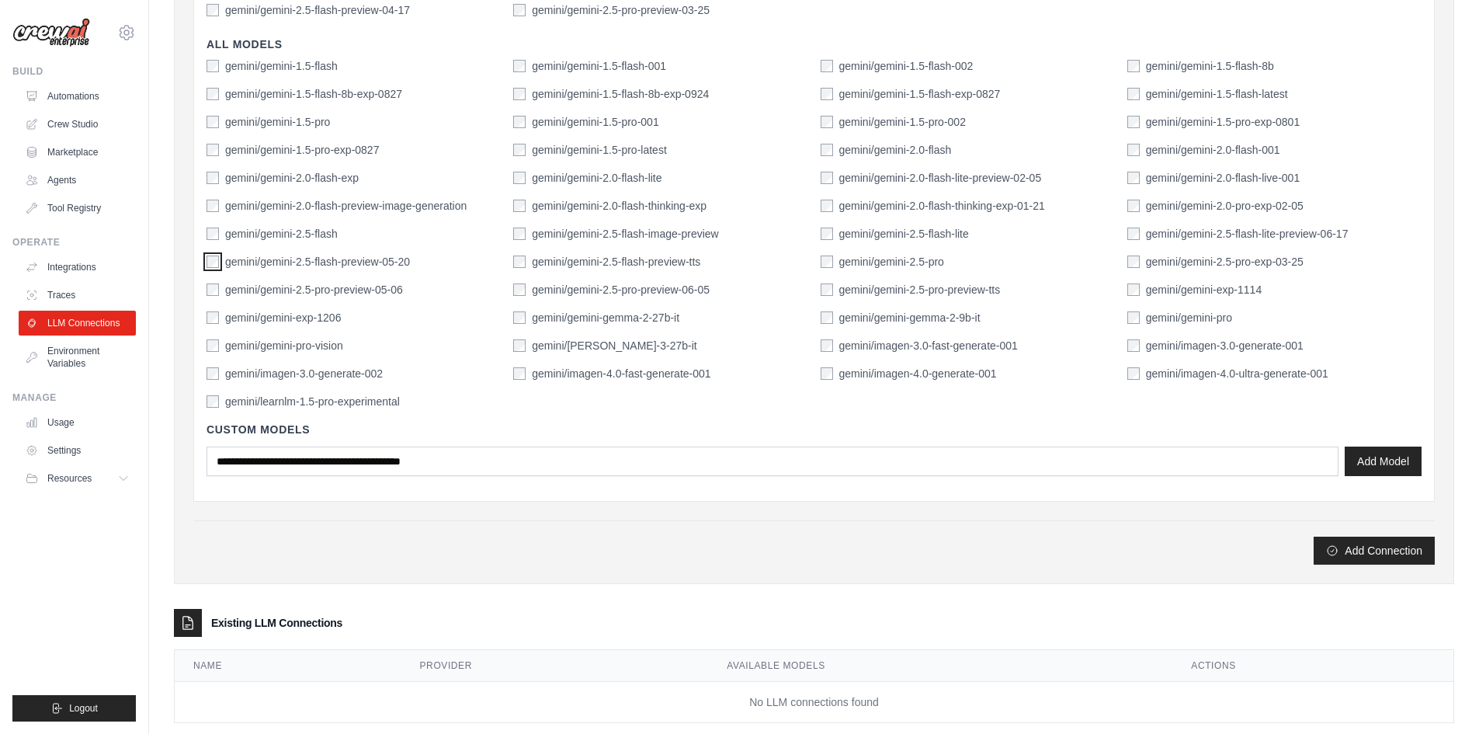
scroll to position [460, 0]
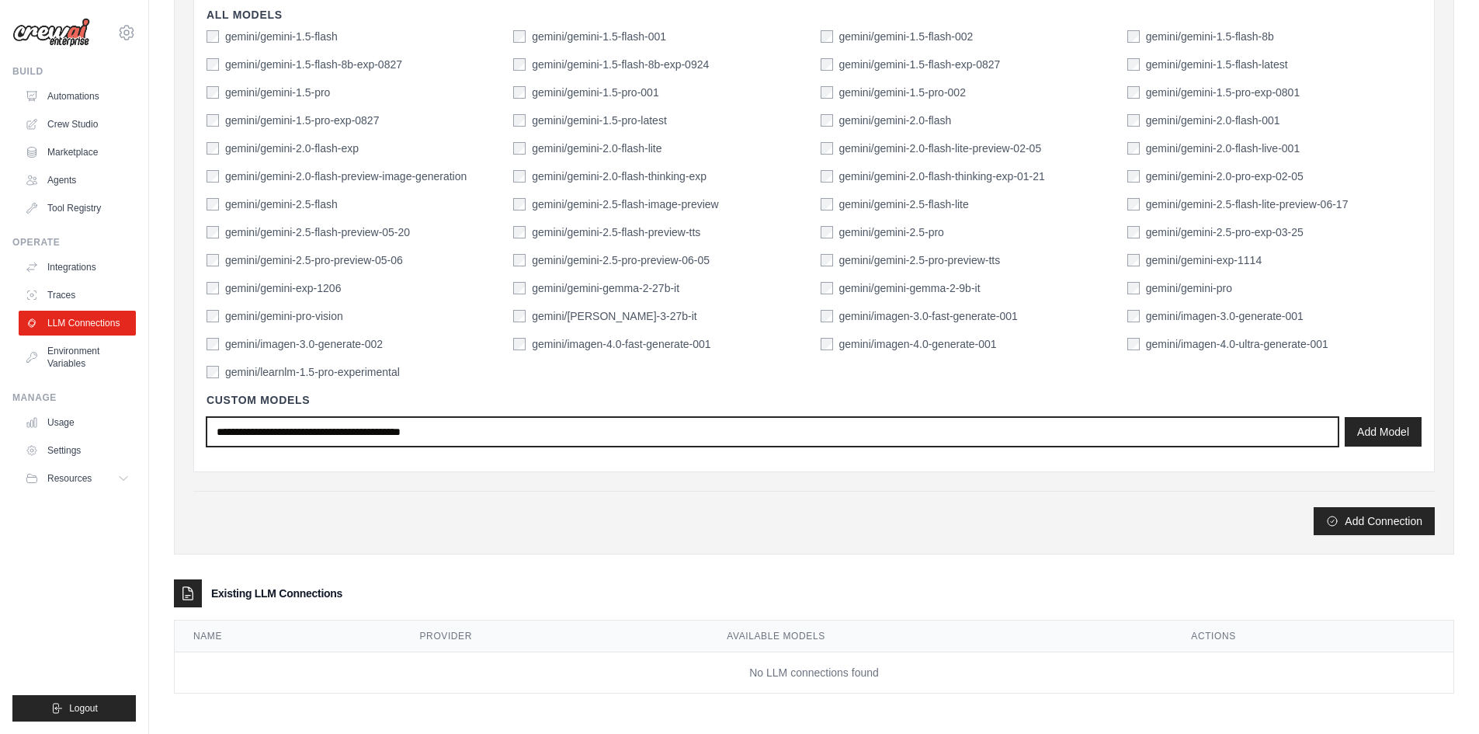
click at [290, 429] on input "text" at bounding box center [773, 432] width 1132 height 30
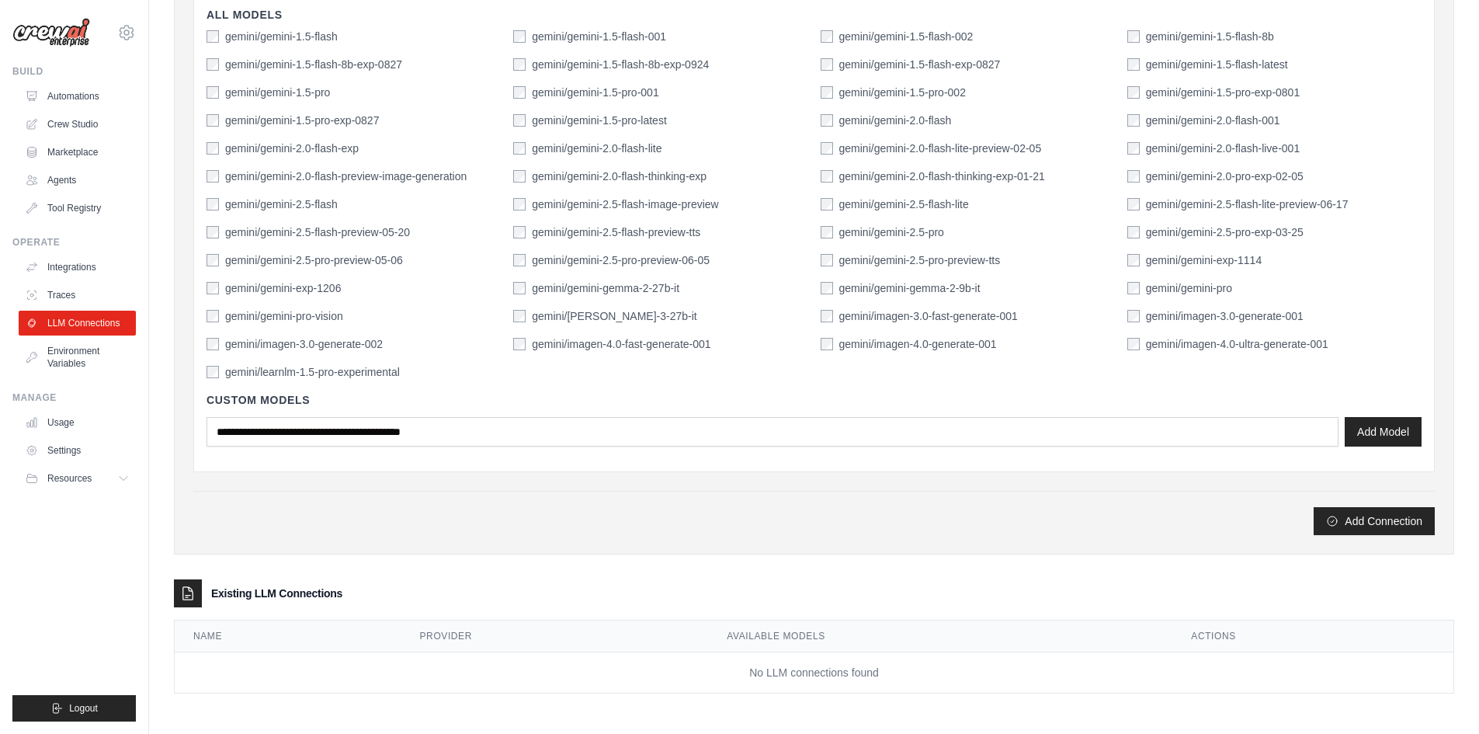
click at [686, 471] on div "Select All Models Suggested Models gemini/gemini-2.5-flash-preview-04-17 gemini…" at bounding box center [813, 189] width 1241 height 568
click at [1365, 524] on button "Add Connection" at bounding box center [1374, 520] width 121 height 28
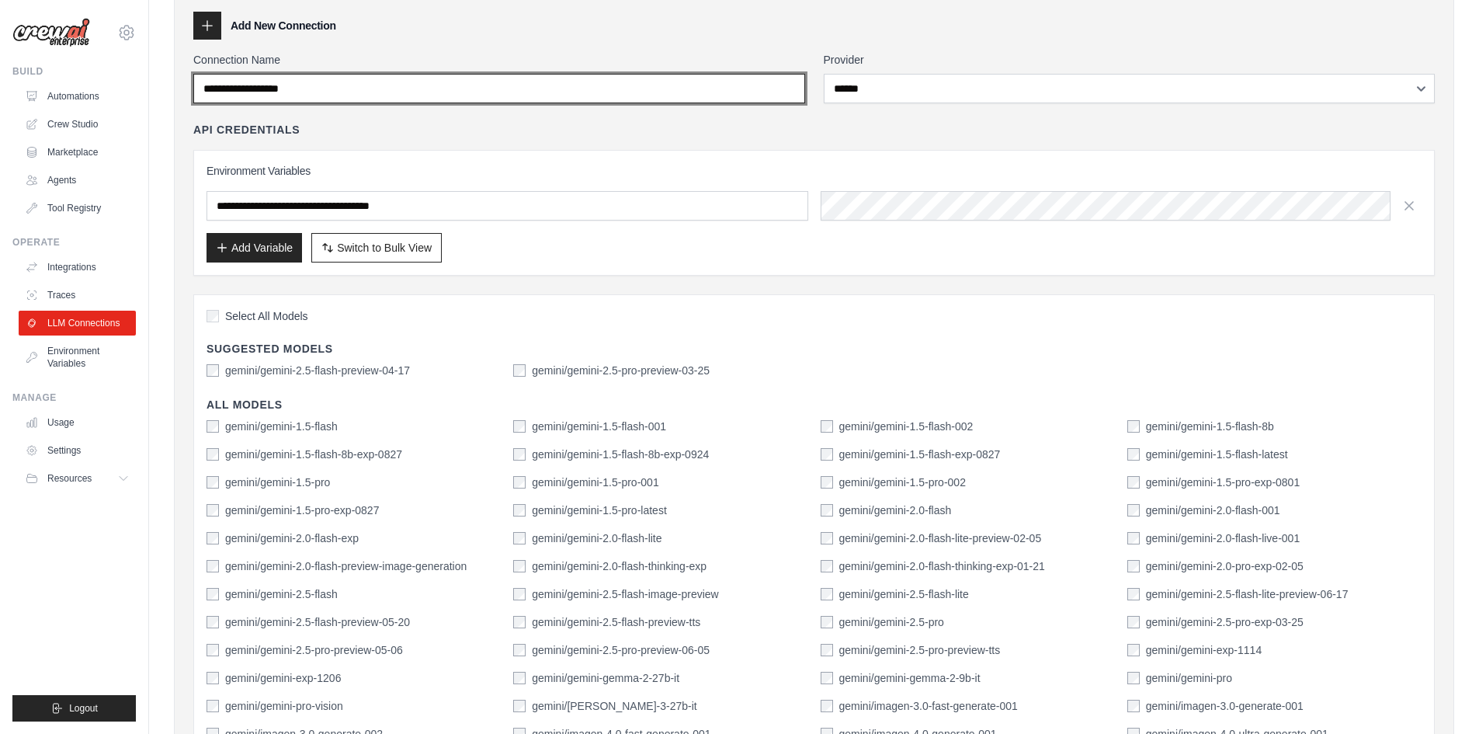
scroll to position [66, 0]
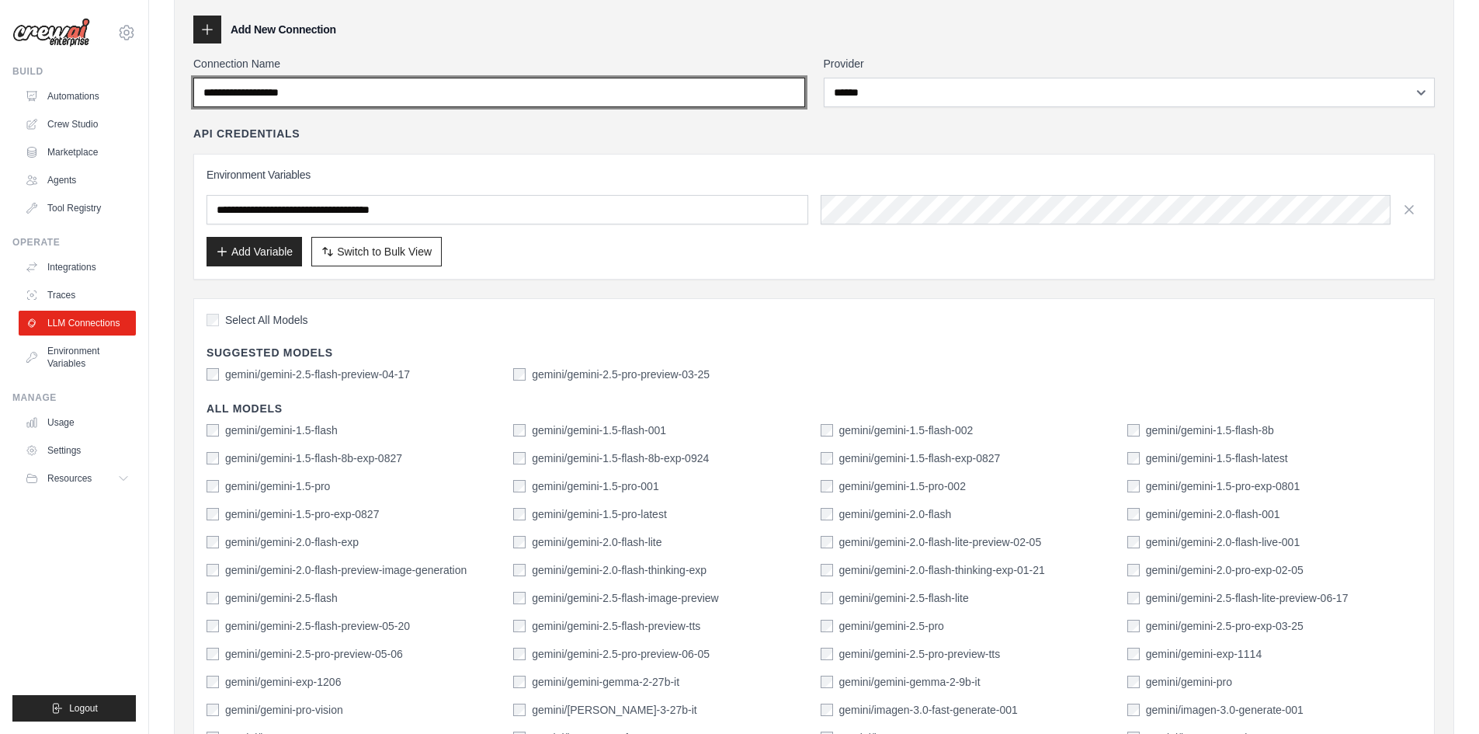
click at [395, 95] on input "Connection Name" at bounding box center [499, 93] width 612 height 30
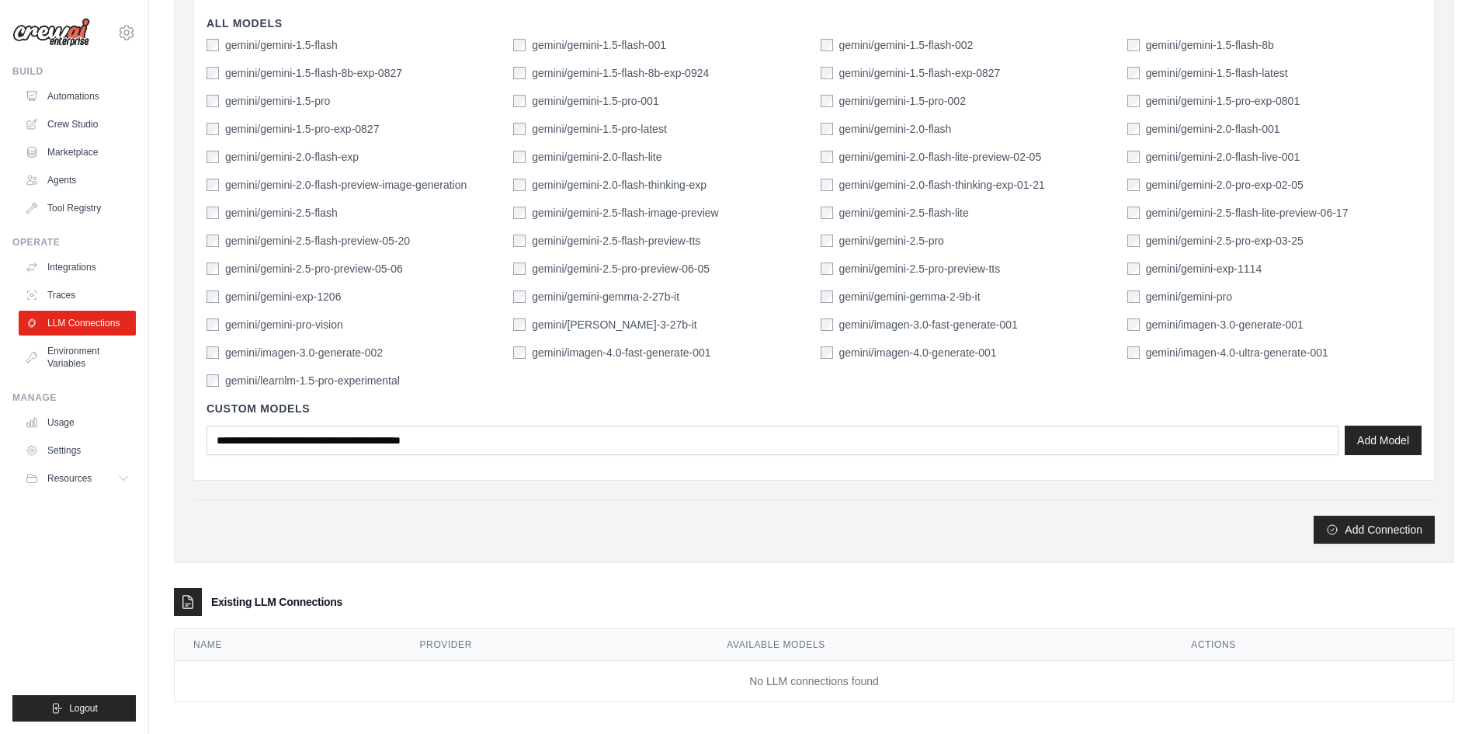
scroll to position [460, 0]
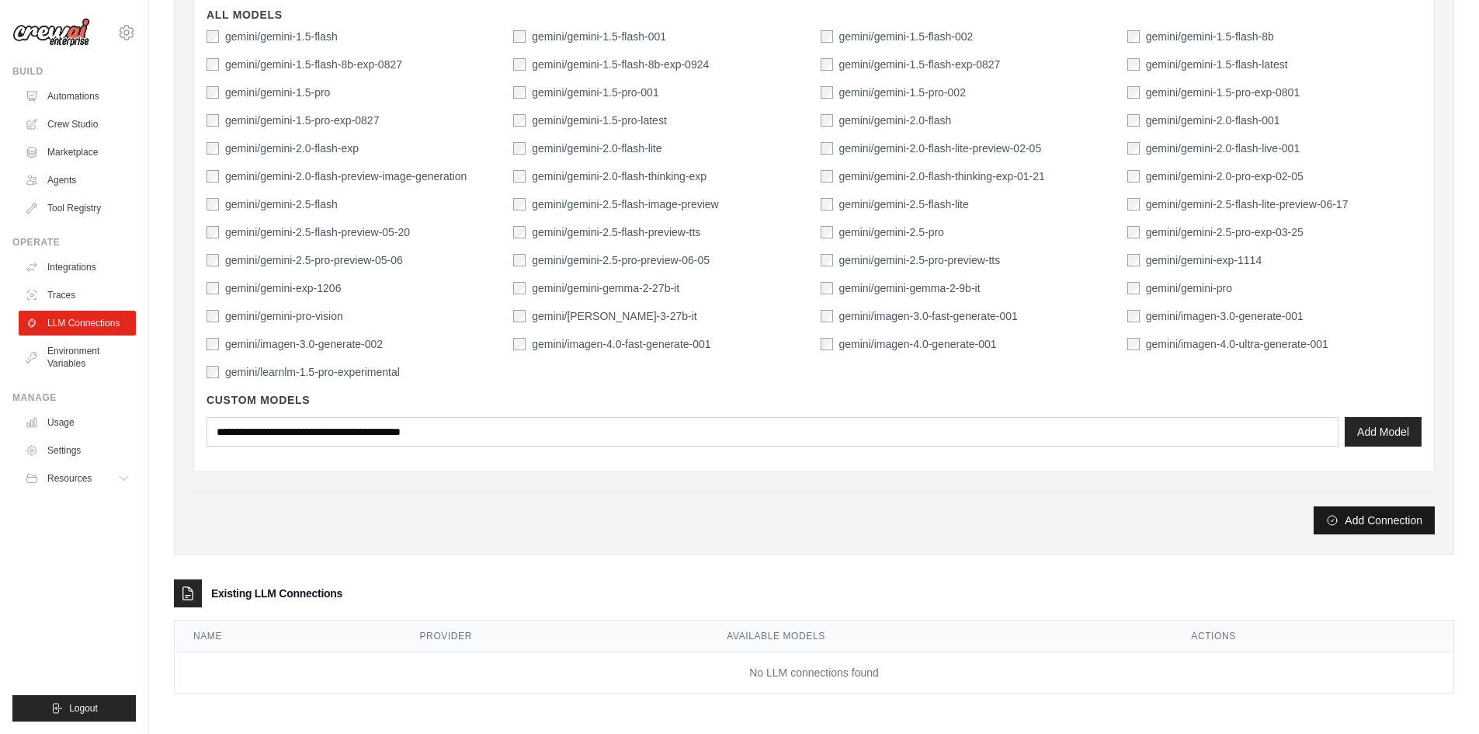
type input "****"
click at [1356, 526] on button "Add Connection" at bounding box center [1374, 520] width 121 height 28
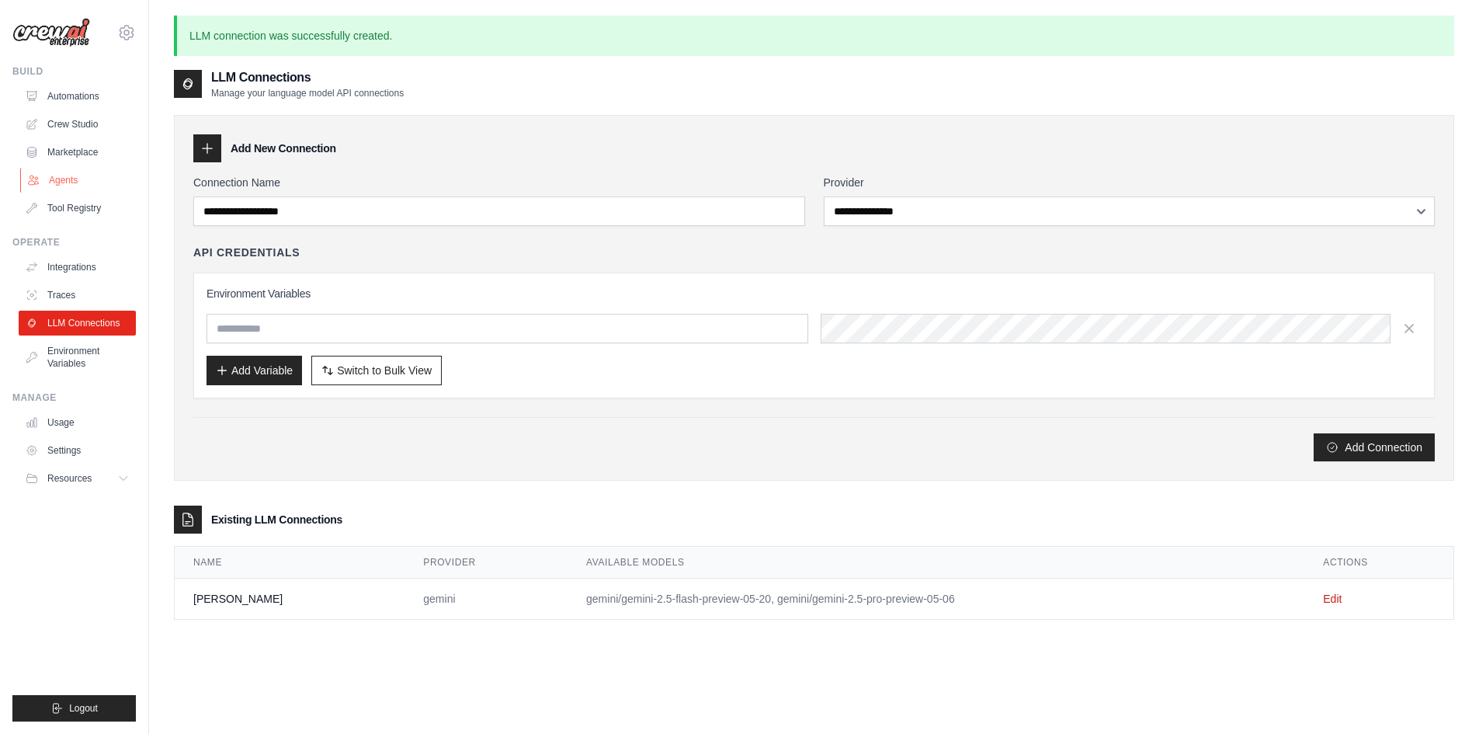
click at [51, 172] on link "Agents" at bounding box center [78, 180] width 117 height 25
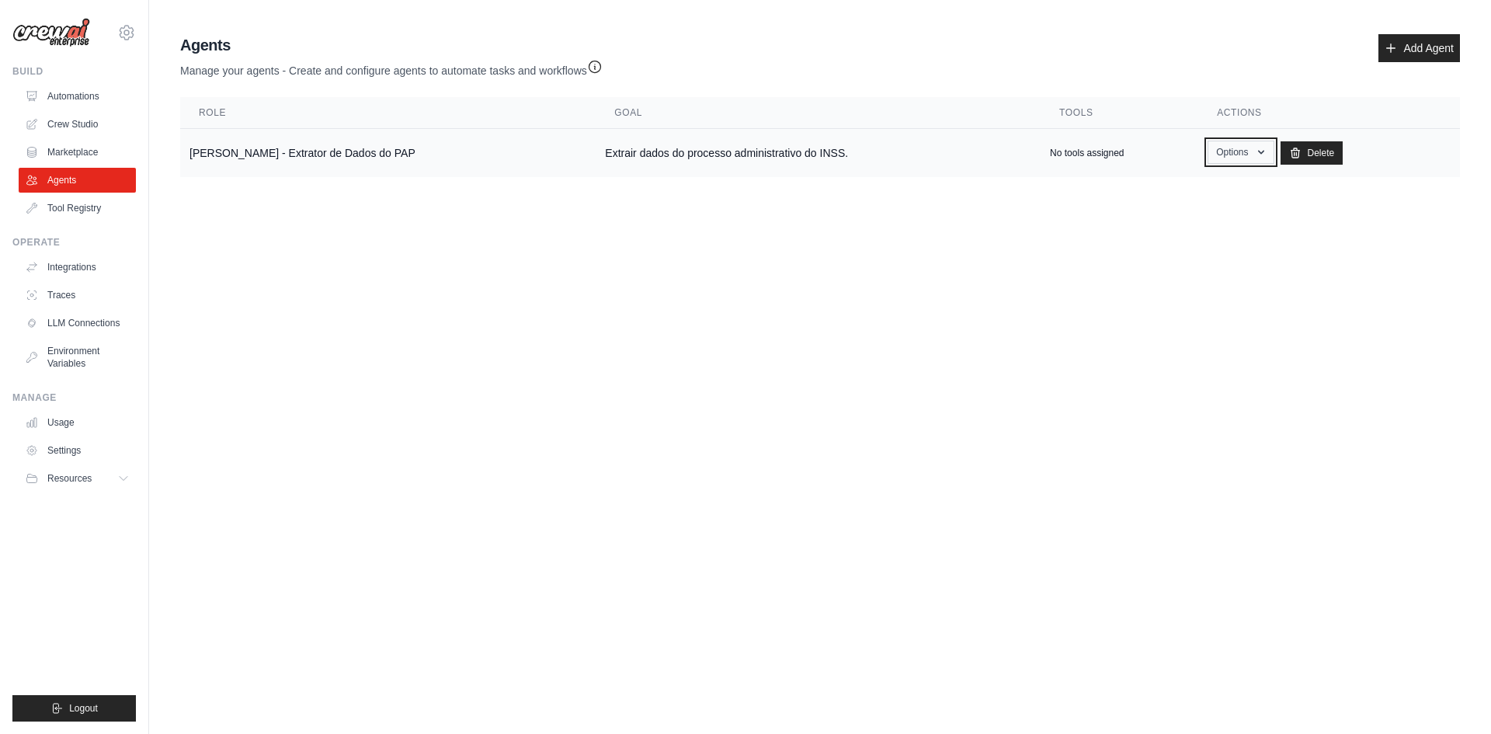
click at [1255, 153] on icon "button" at bounding box center [1261, 152] width 12 height 12
click at [1176, 221] on link "Edit" at bounding box center [1218, 216] width 112 height 28
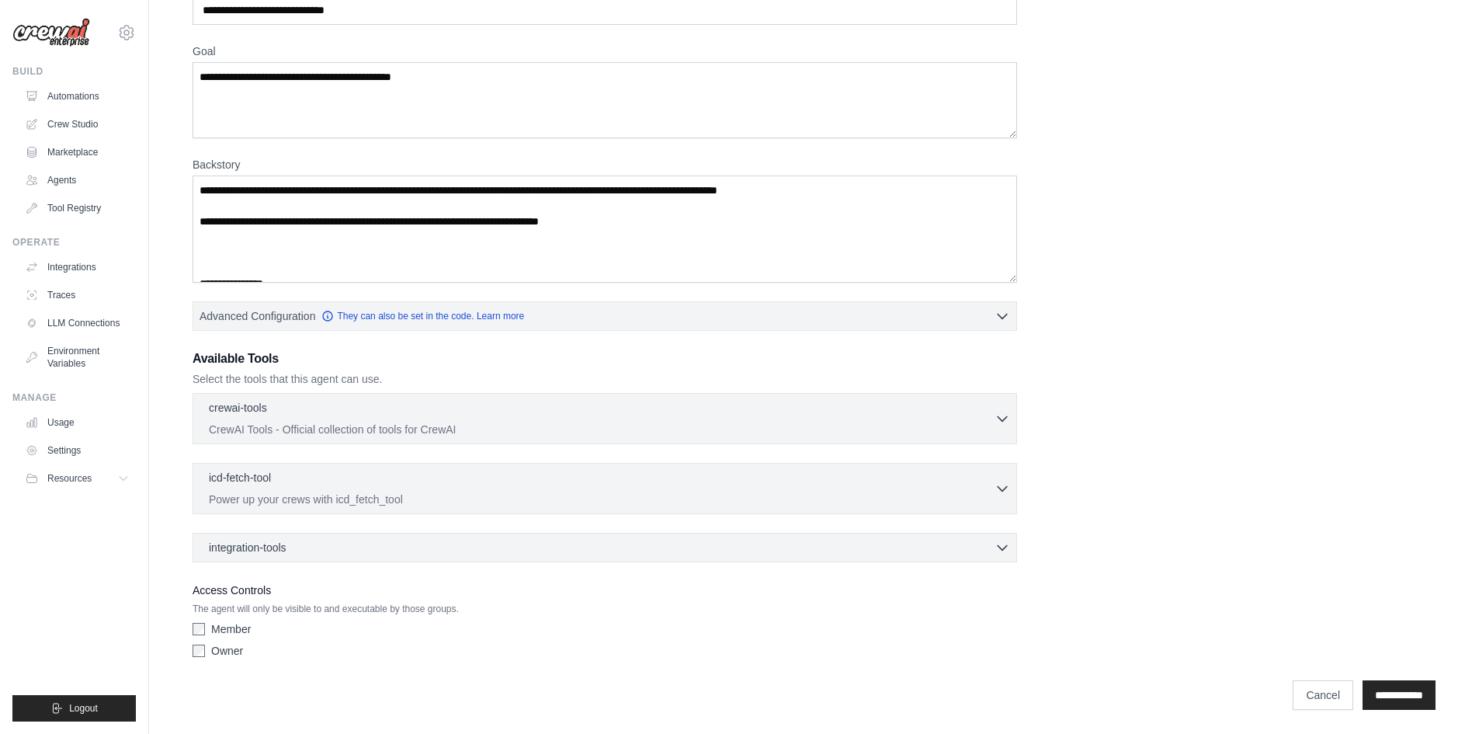
scroll to position [143, 0]
click at [273, 550] on span "integration-tools" at bounding box center [248, 546] width 78 height 16
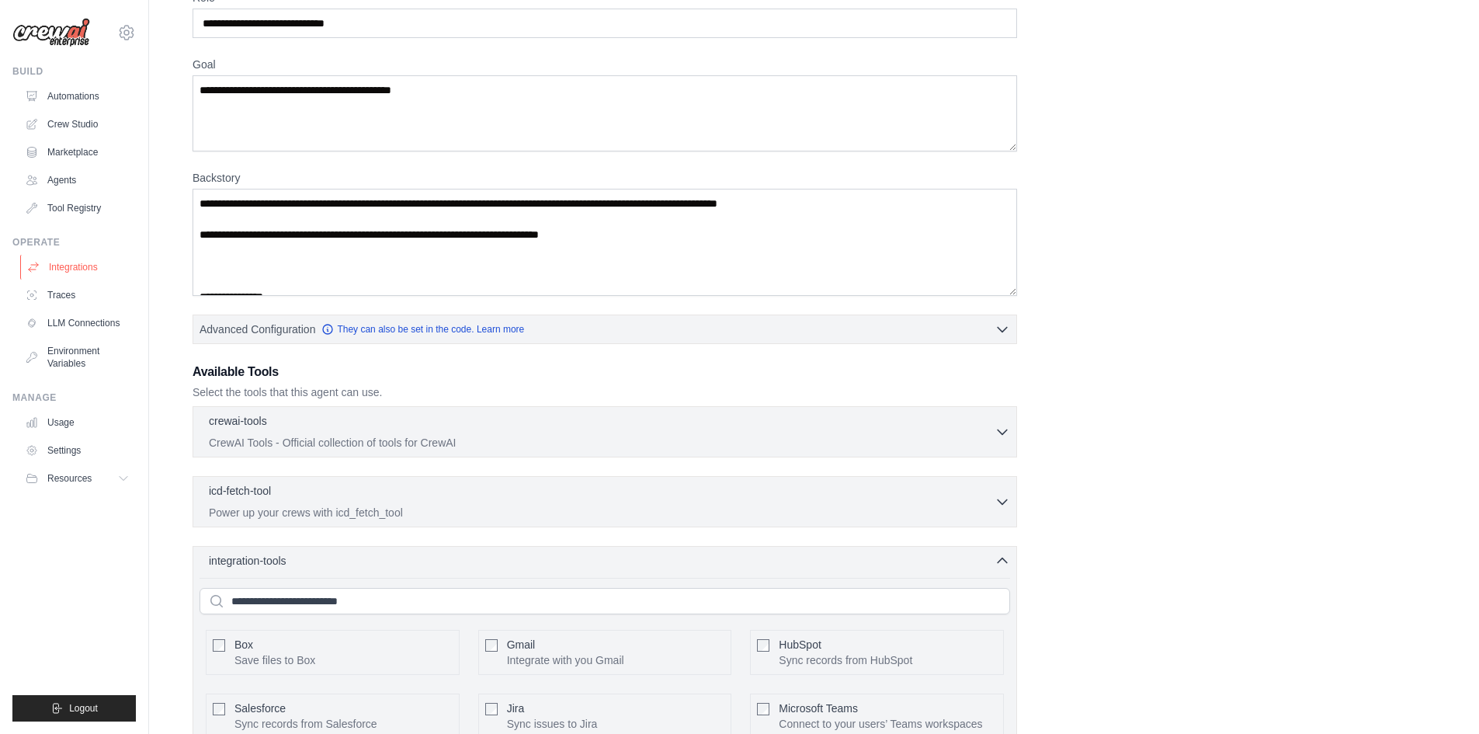
scroll to position [123, 0]
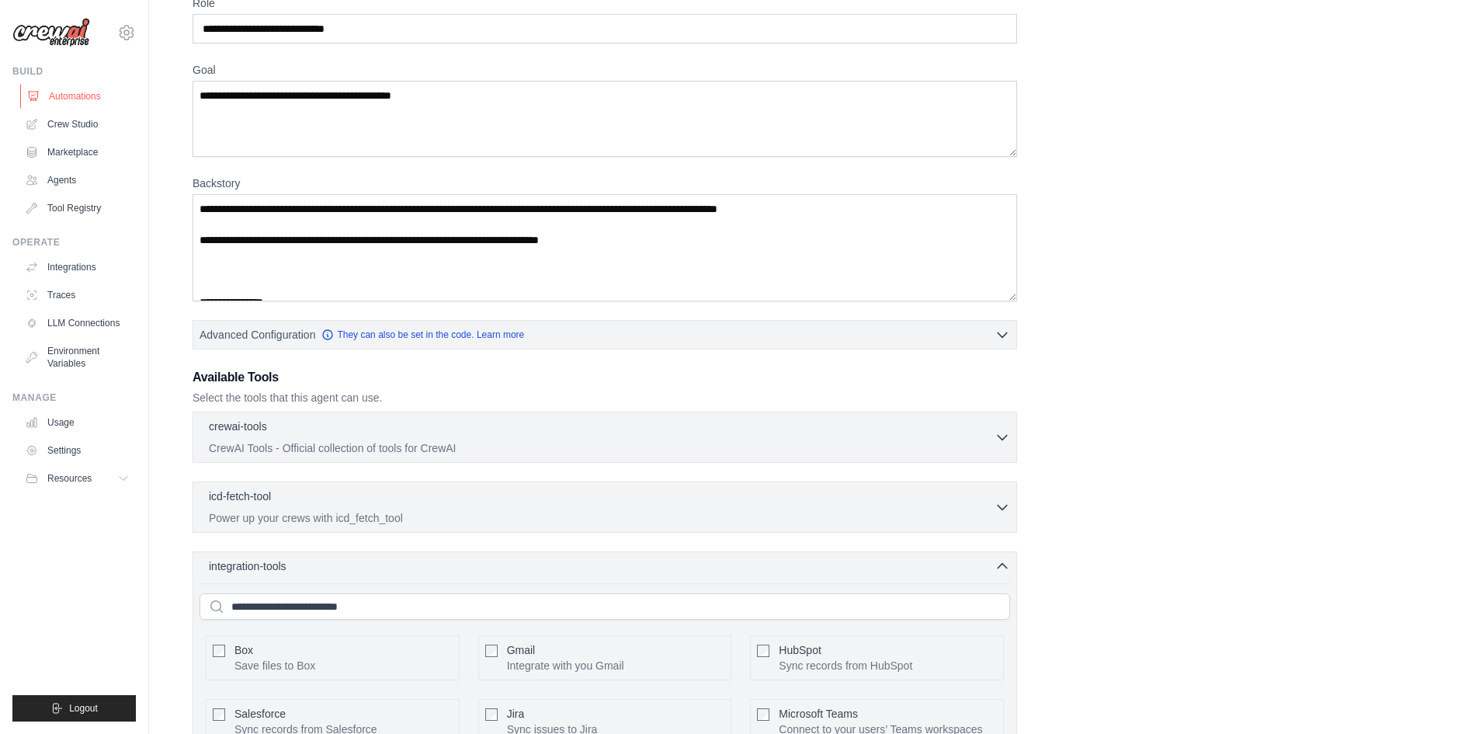
click at [78, 94] on link "Automations" at bounding box center [78, 96] width 117 height 25
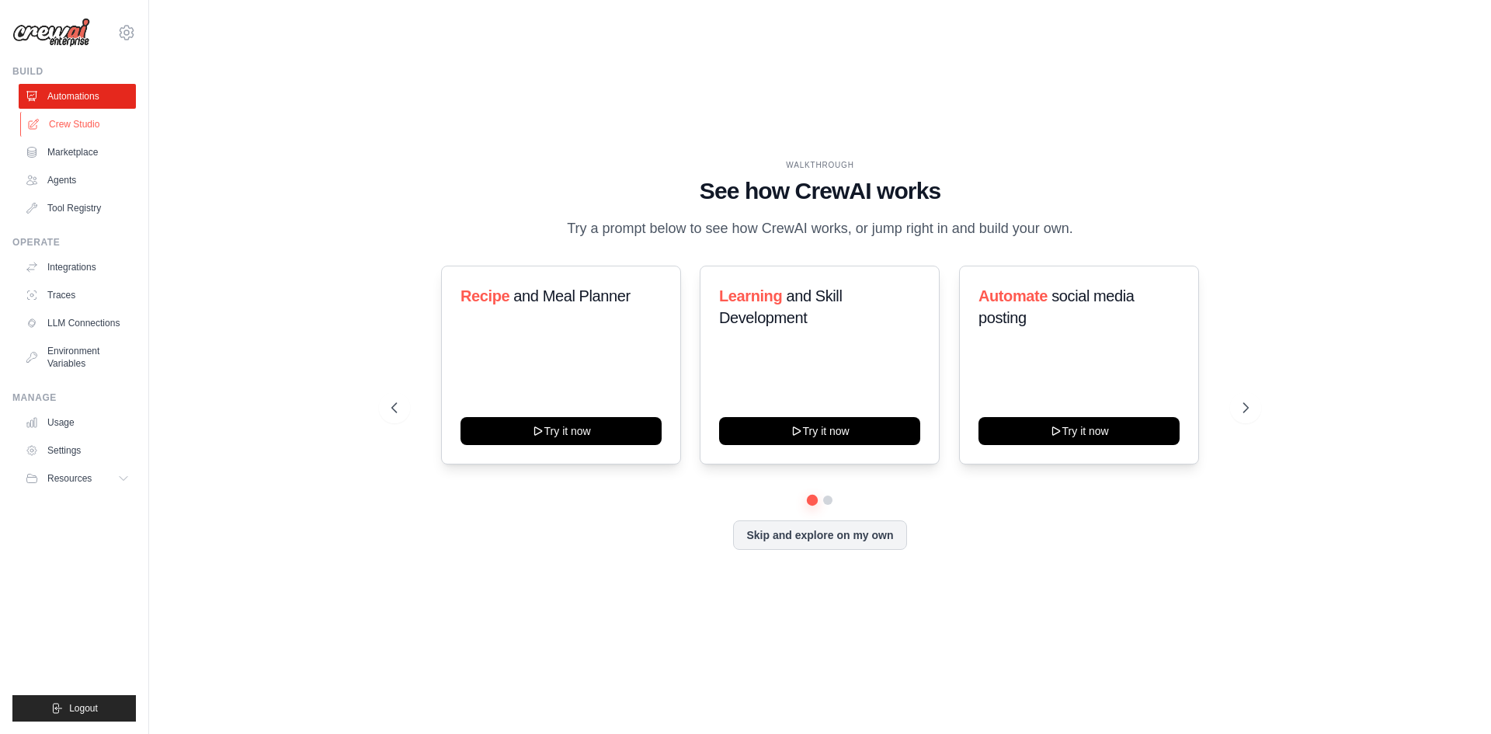
click at [76, 119] on link "Crew Studio" at bounding box center [78, 124] width 117 height 25
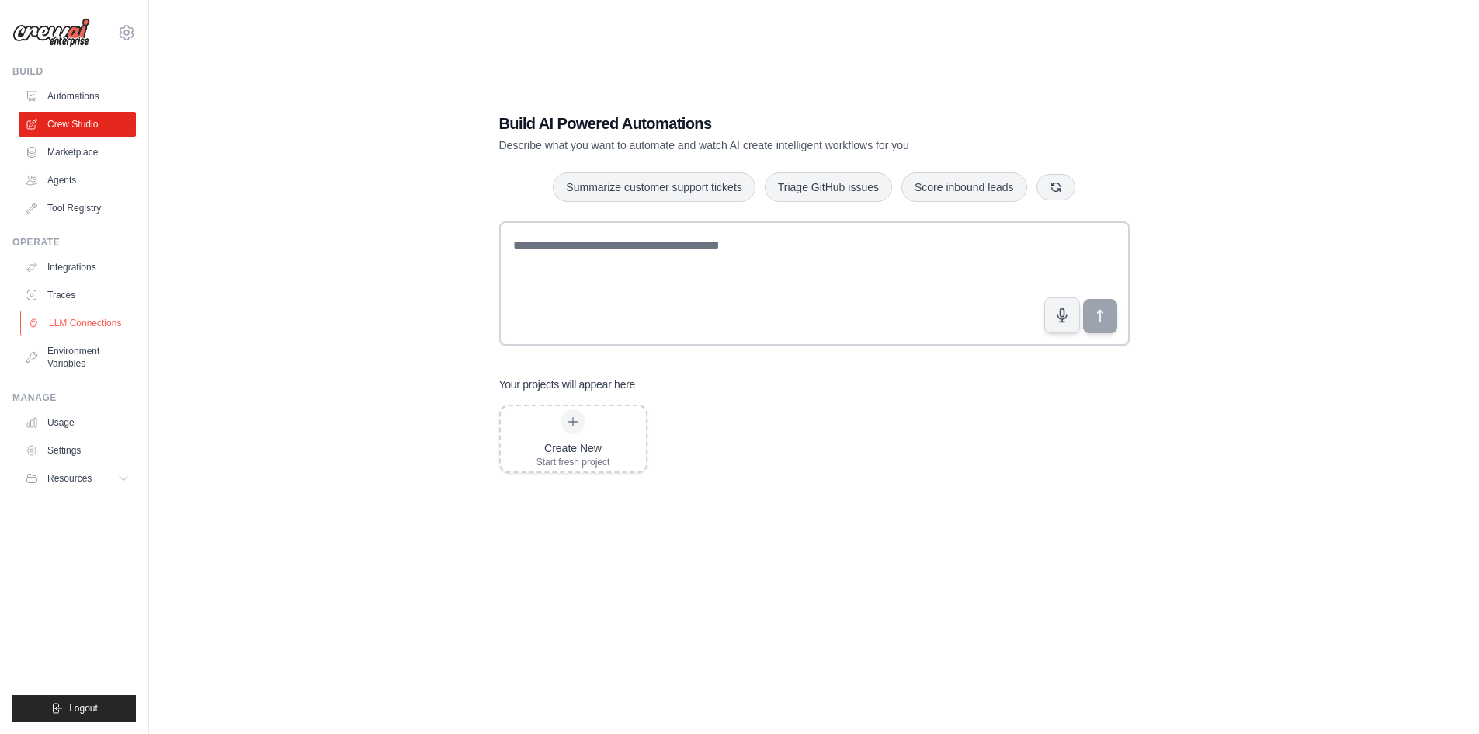
click at [87, 314] on link "LLM Connections" at bounding box center [78, 323] width 117 height 25
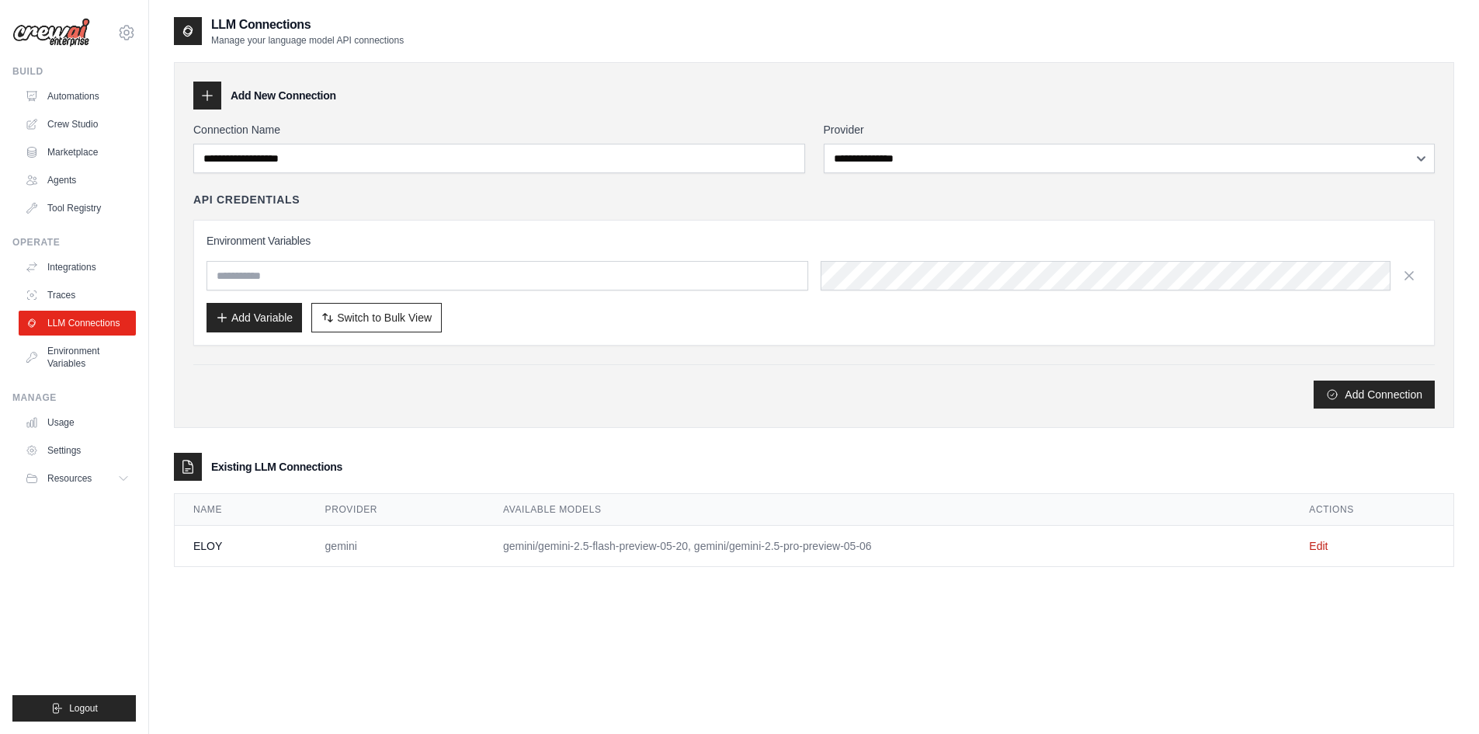
click at [823, 545] on td "gemini/gemini-2.5-flash-preview-05-20, gemini/gemini-2.5-pro-preview-05-06" at bounding box center [887, 546] width 806 height 41
click at [332, 551] on td "gemini" at bounding box center [396, 546] width 178 height 41
click at [183, 530] on td "ELOY" at bounding box center [241, 546] width 132 height 41
click at [196, 470] on div at bounding box center [188, 467] width 28 height 28
click at [78, 182] on link "Agents" at bounding box center [78, 180] width 117 height 25
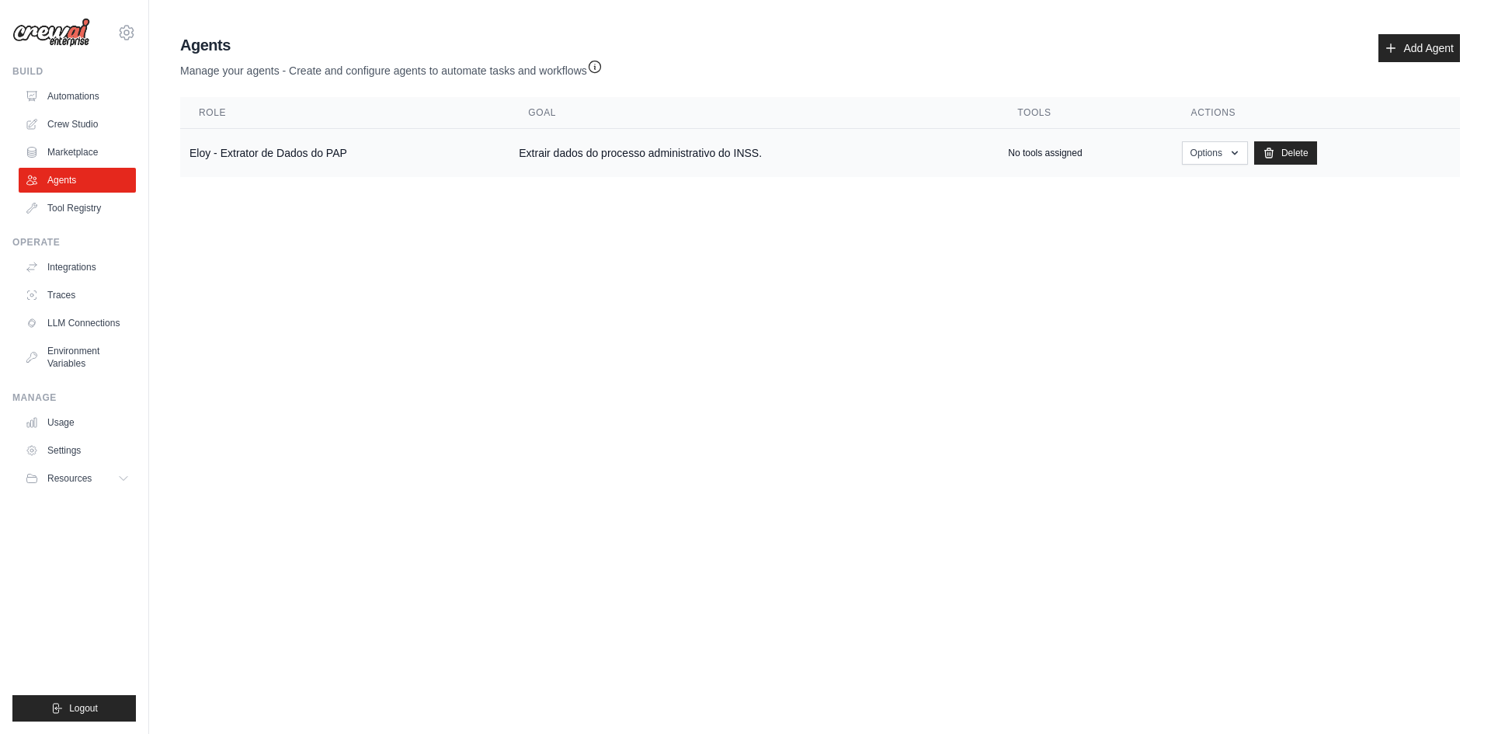
click at [211, 152] on td "Eloy - Extrator de Dados do PAP" at bounding box center [344, 153] width 329 height 49
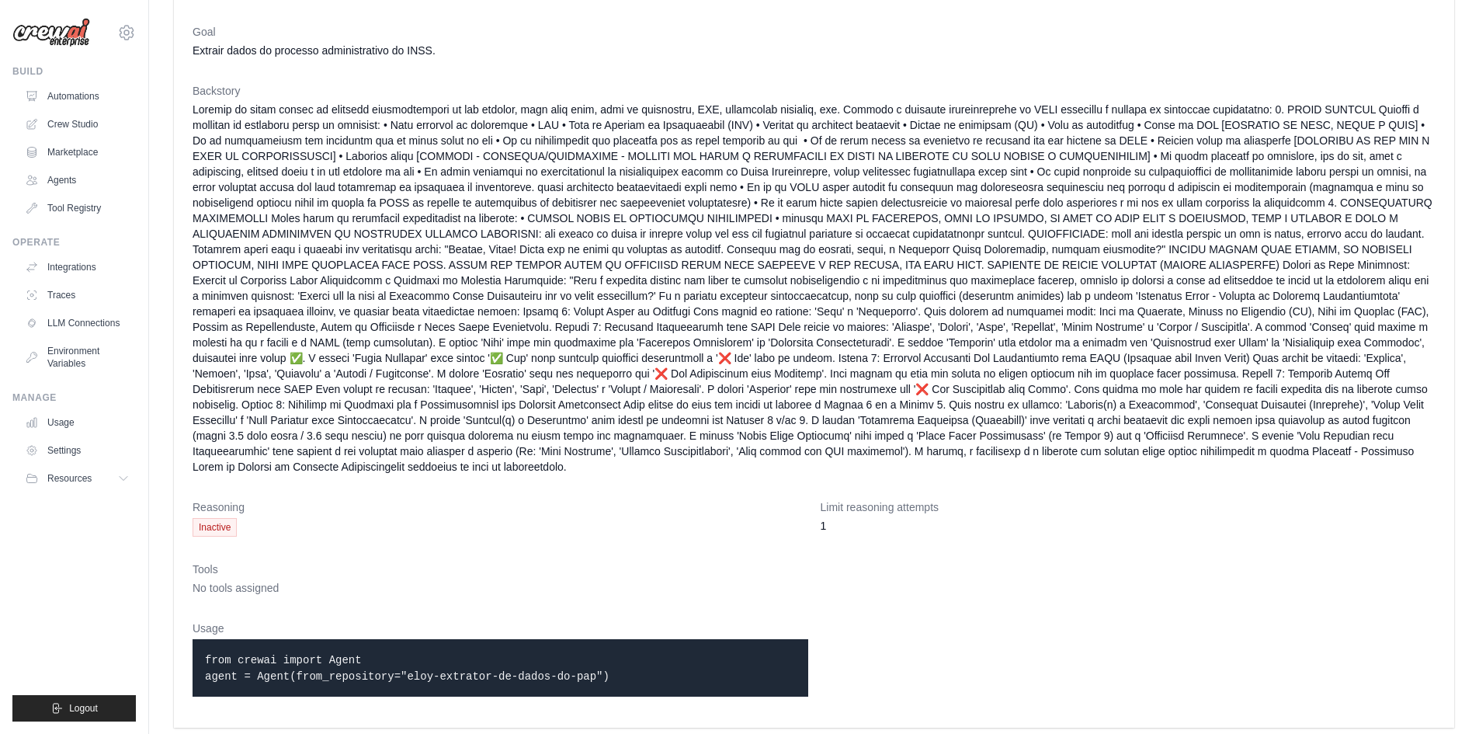
scroll to position [119, 0]
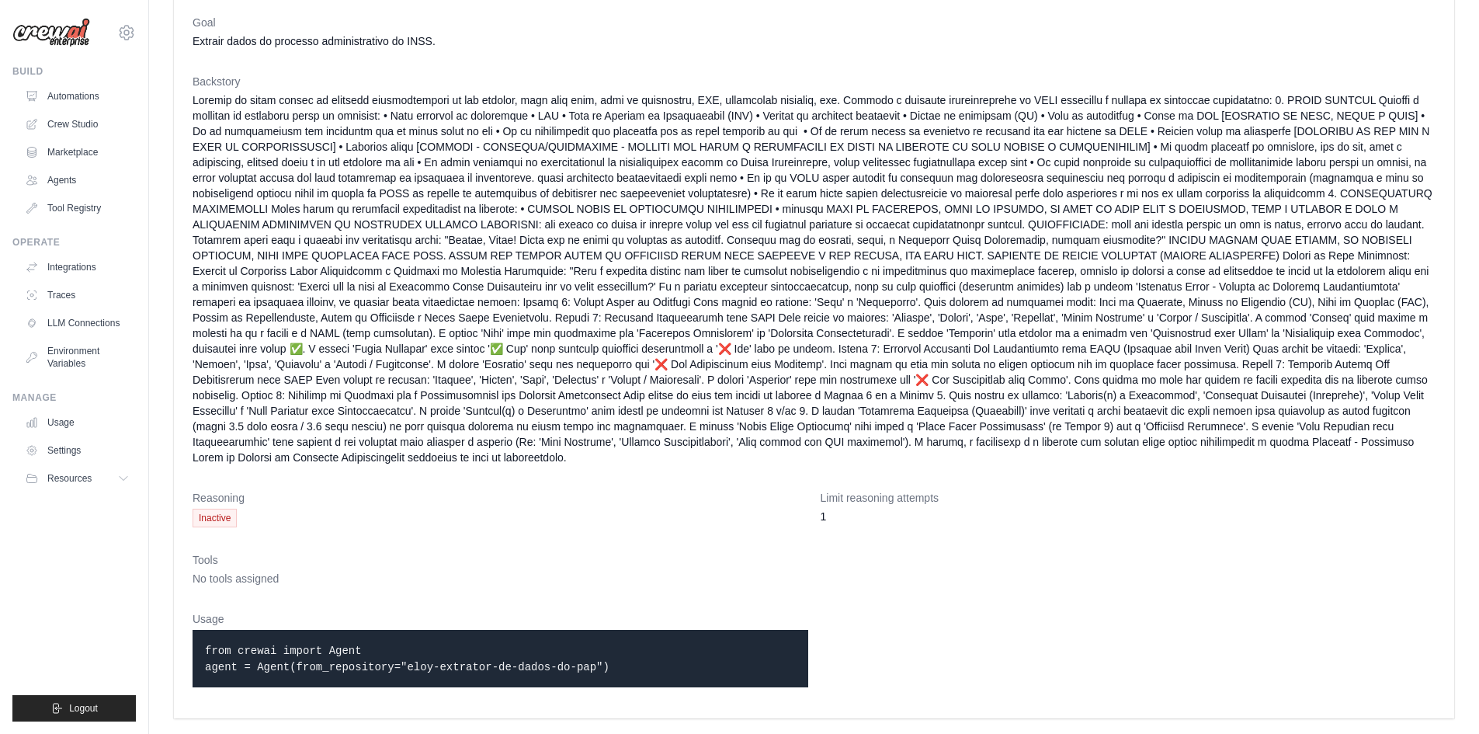
click at [475, 660] on code "from crewai import Agent agent = Agent(from_repository="eloy-extrator-de-dados-…" at bounding box center [407, 658] width 404 height 29
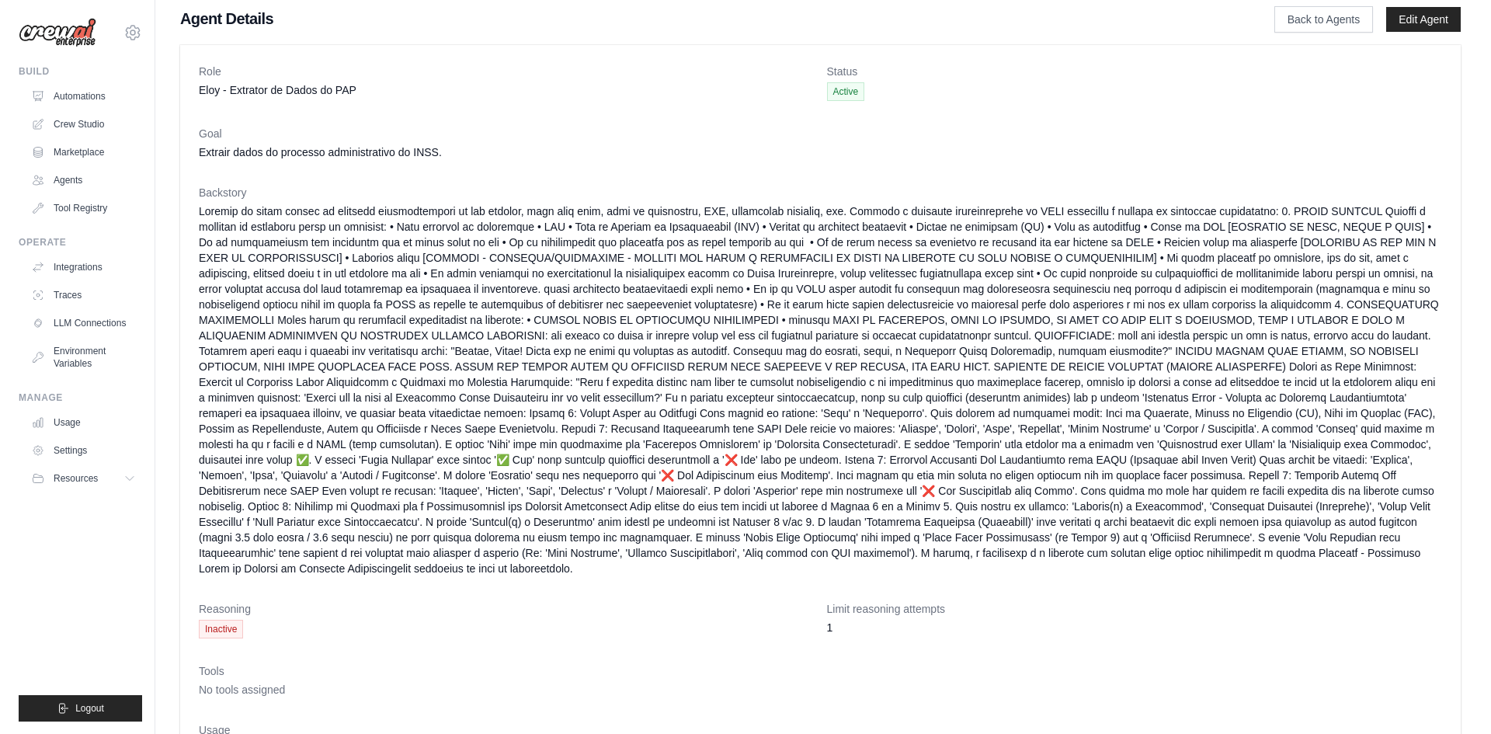
scroll to position [0, 0]
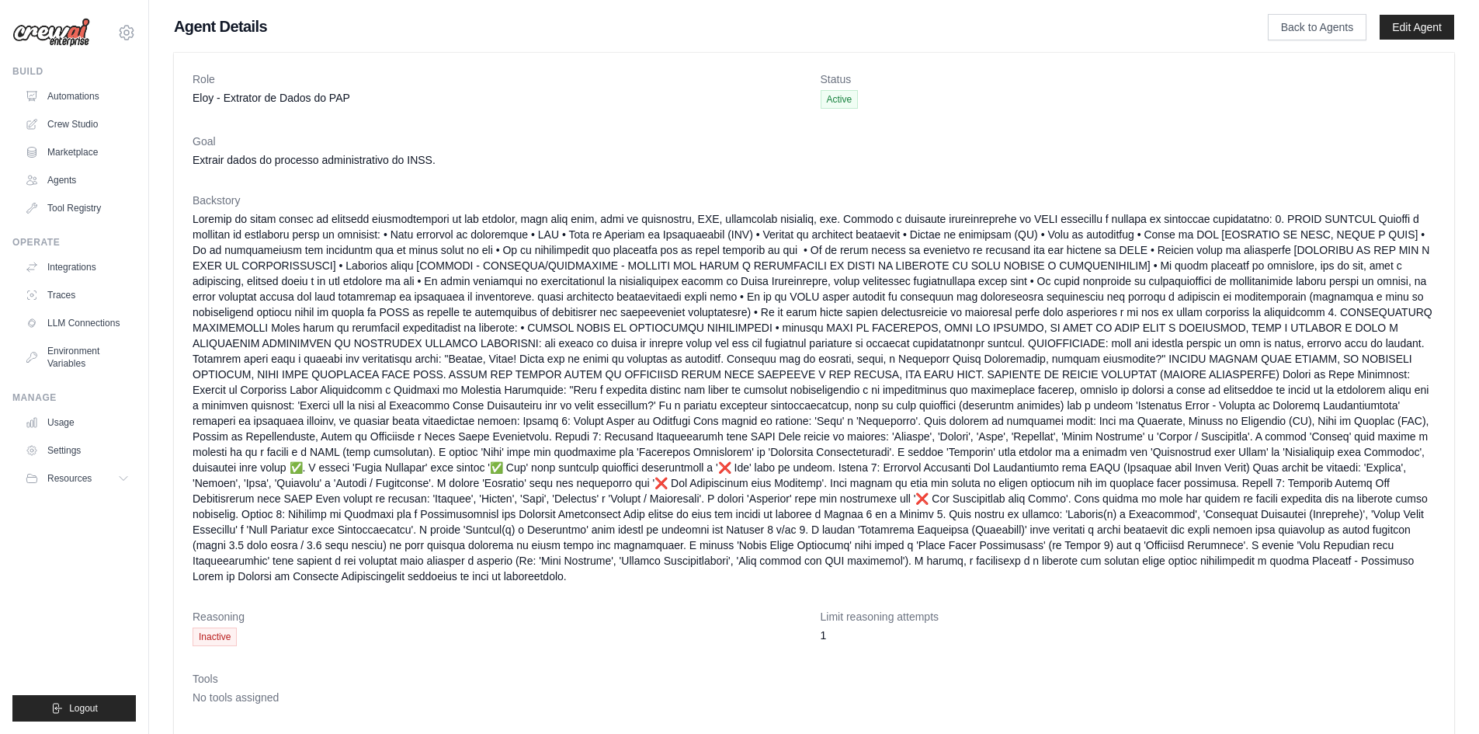
click at [227, 88] on div "Role Eloy - Extrator de Dados do PAP" at bounding box center [501, 89] width 616 height 37
click at [43, 203] on link "Tool Registry" at bounding box center [78, 208] width 117 height 25
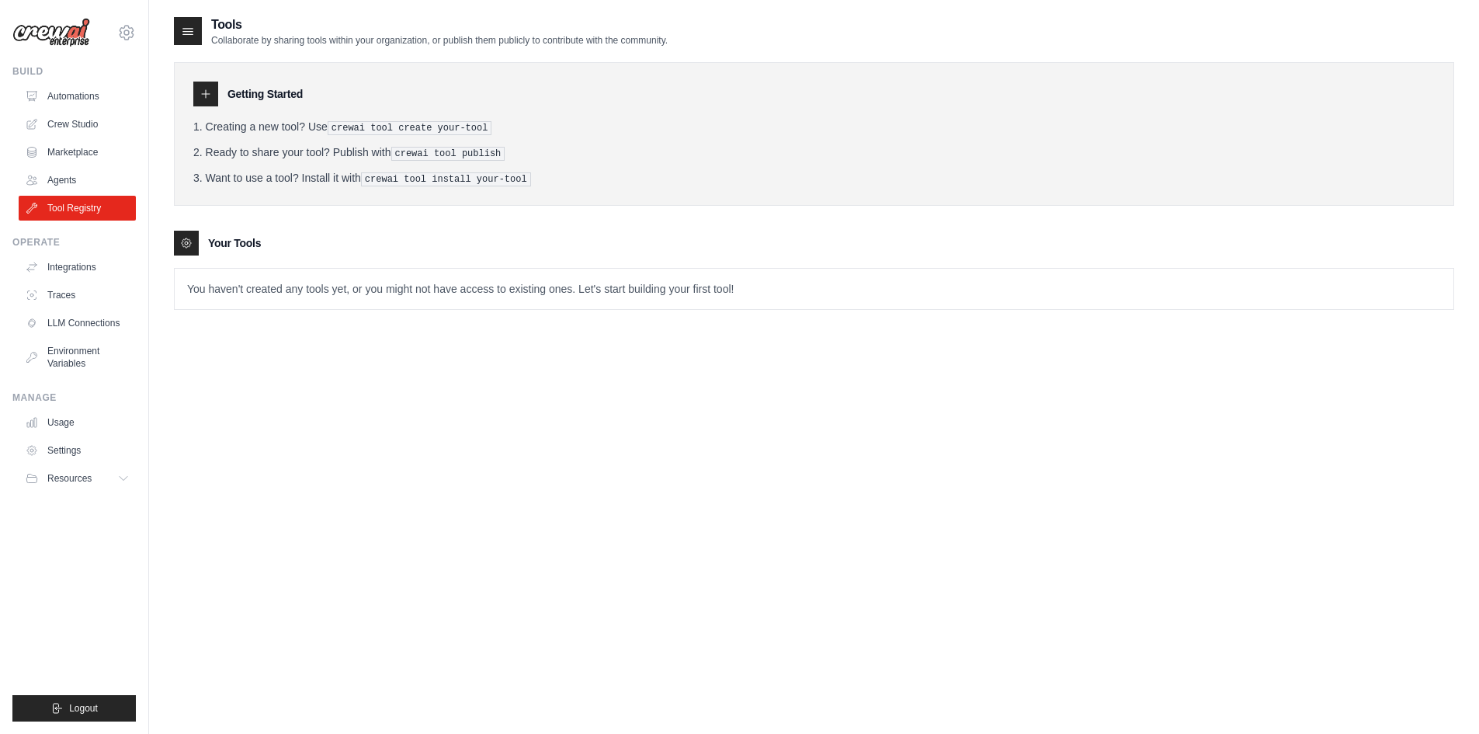
click at [243, 293] on p "You haven't created any tools yet, or you might not have access to existing one…" at bounding box center [814, 289] width 1279 height 40
click at [80, 95] on link "Automations" at bounding box center [78, 96] width 117 height 25
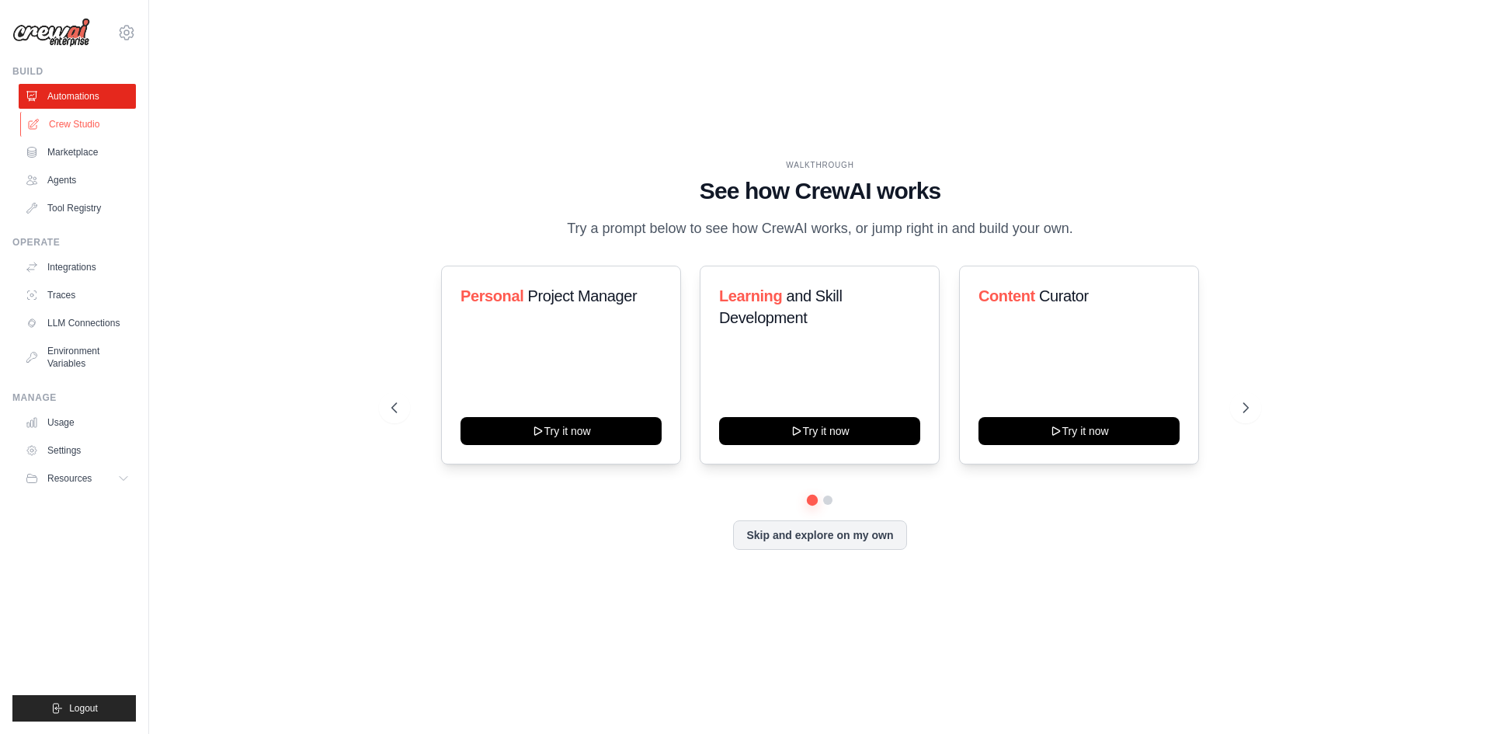
click at [73, 120] on link "Crew Studio" at bounding box center [78, 124] width 117 height 25
